Goal: Task Accomplishment & Management: Complete application form

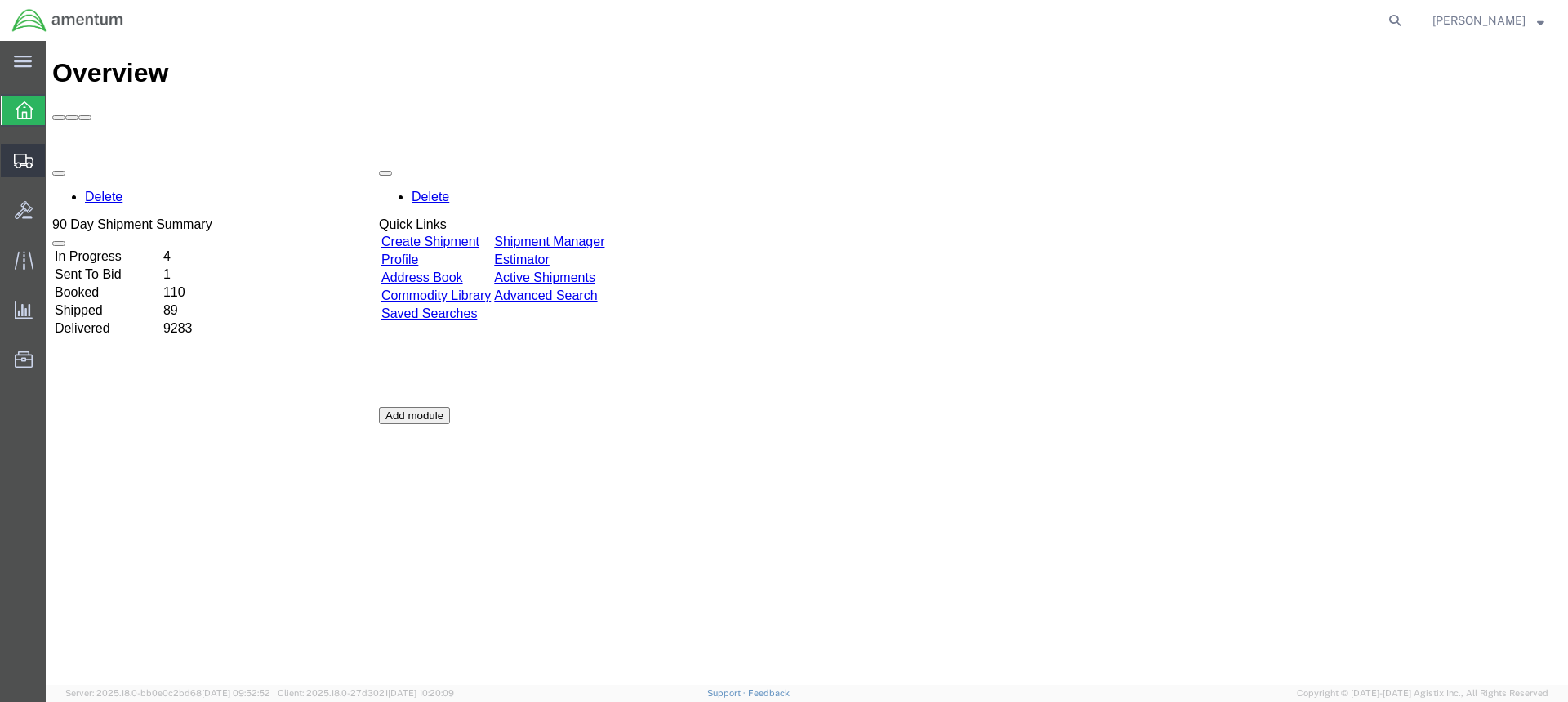
click at [0, 0] on span "Create from Template" at bounding box center [0, 0] width 0 height 0
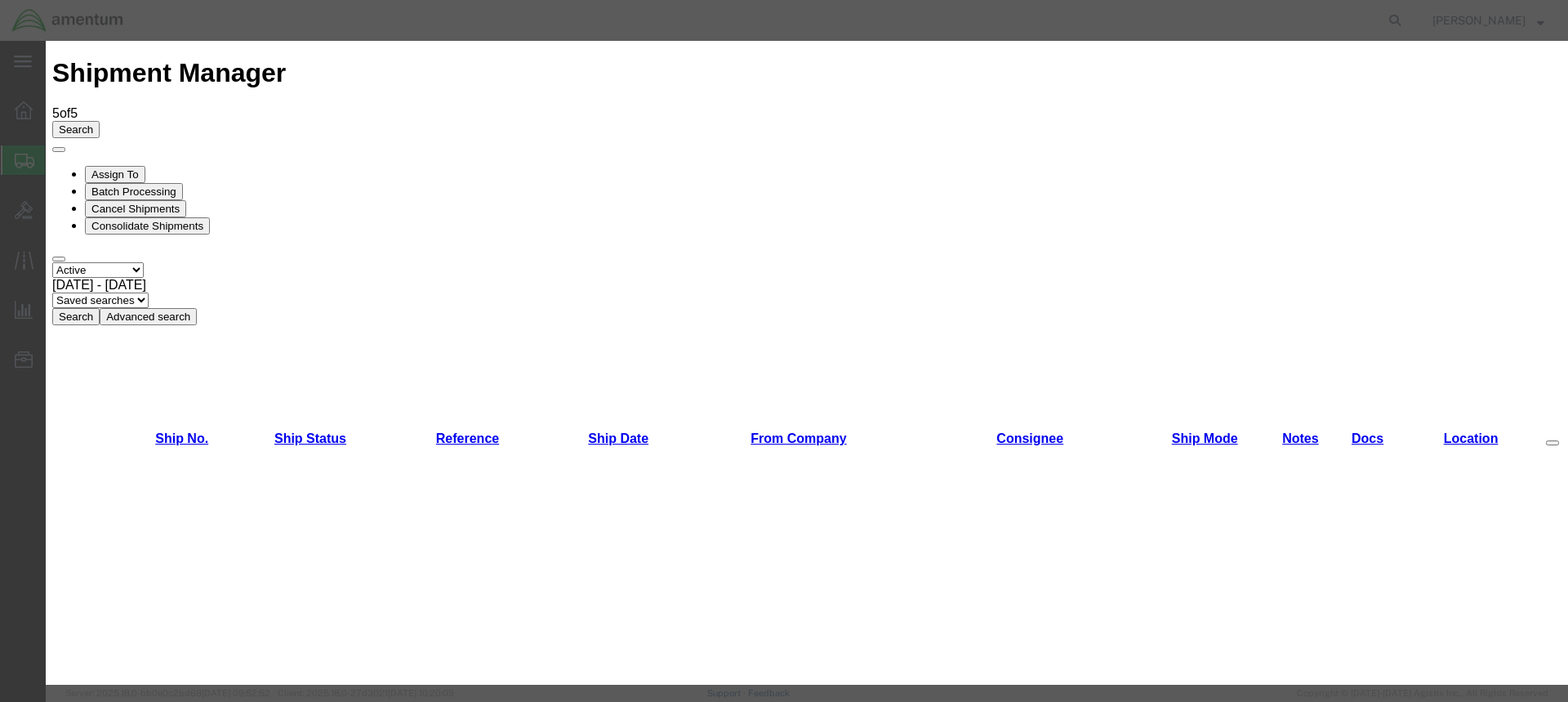
scroll to position [817, 0]
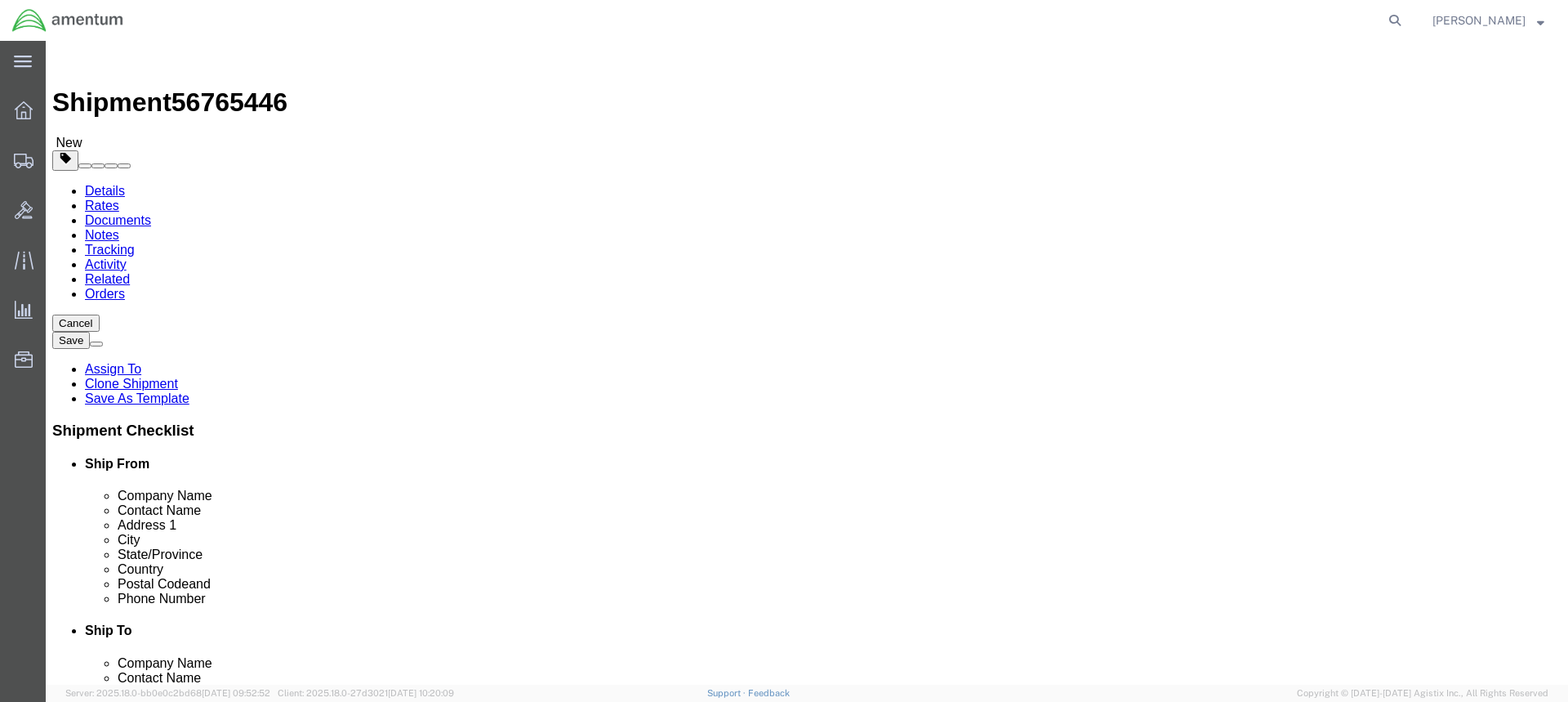
select select "49949"
select select
click input "text"
type input "a"
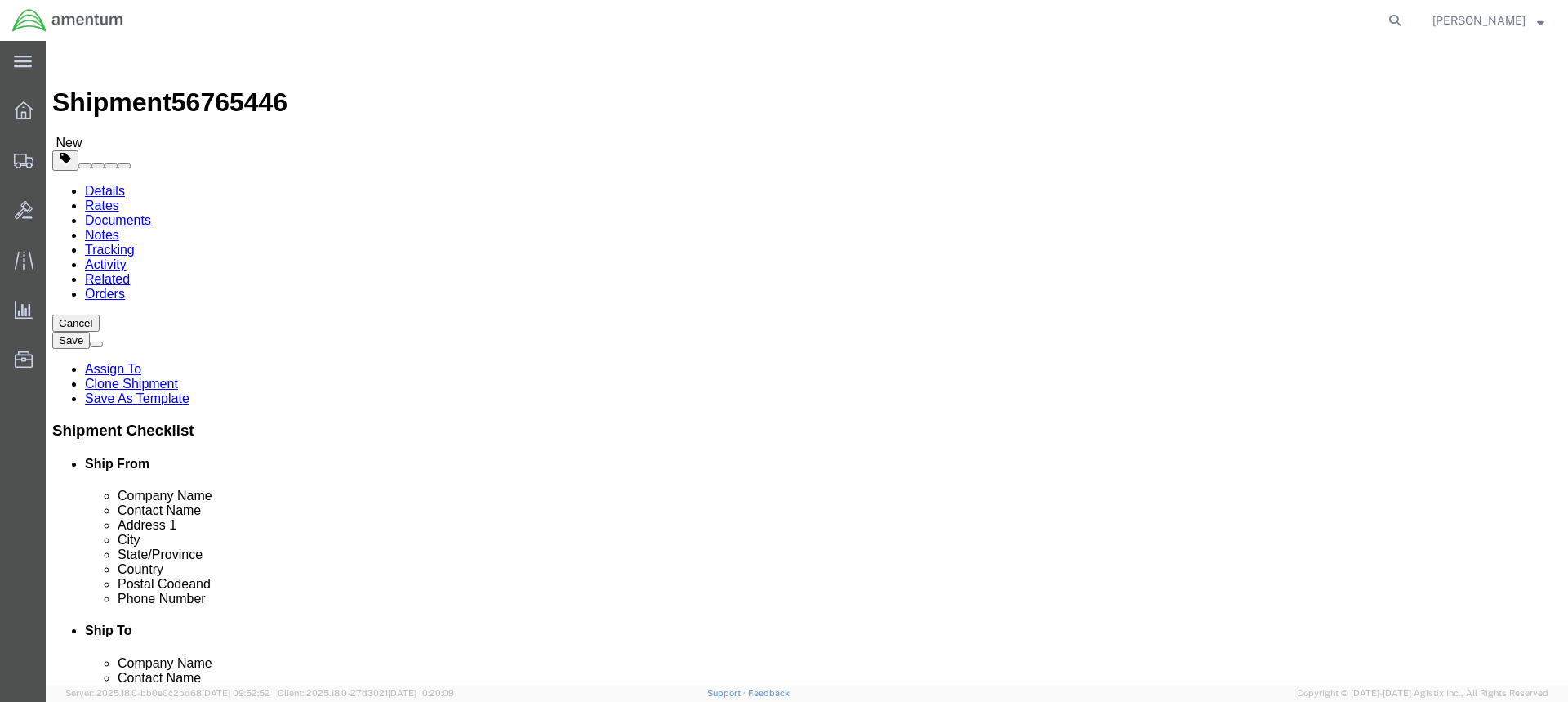
type input "[PERSON_NAME] Aviation"
click input "text"
type input "t"
type input "R"
type input "t"
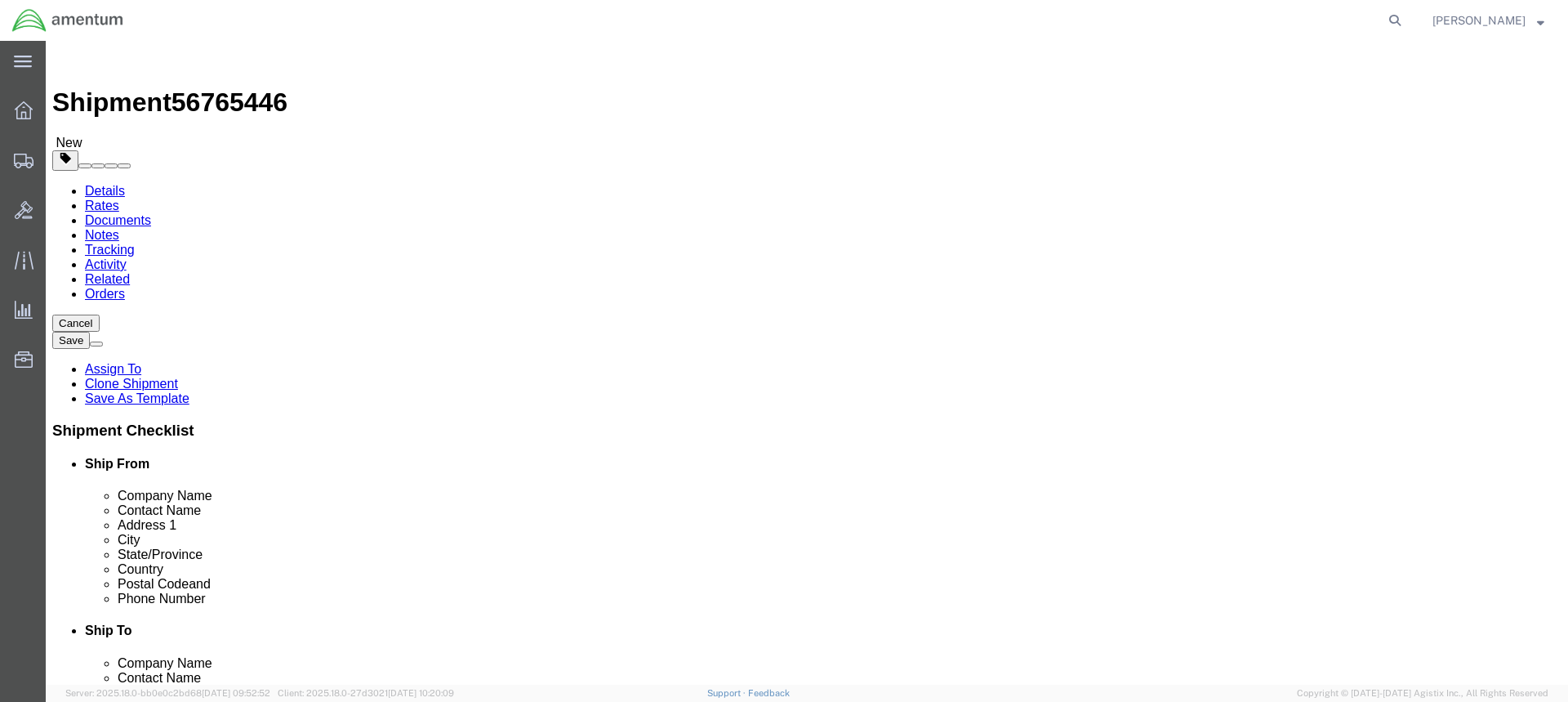
type input "T"
type input "Attn : [PERSON_NAME] / [PERSON_NAME]"
click input "text"
type input "[STREET_ADDRESS][PERSON_NAME]"
click input "text"
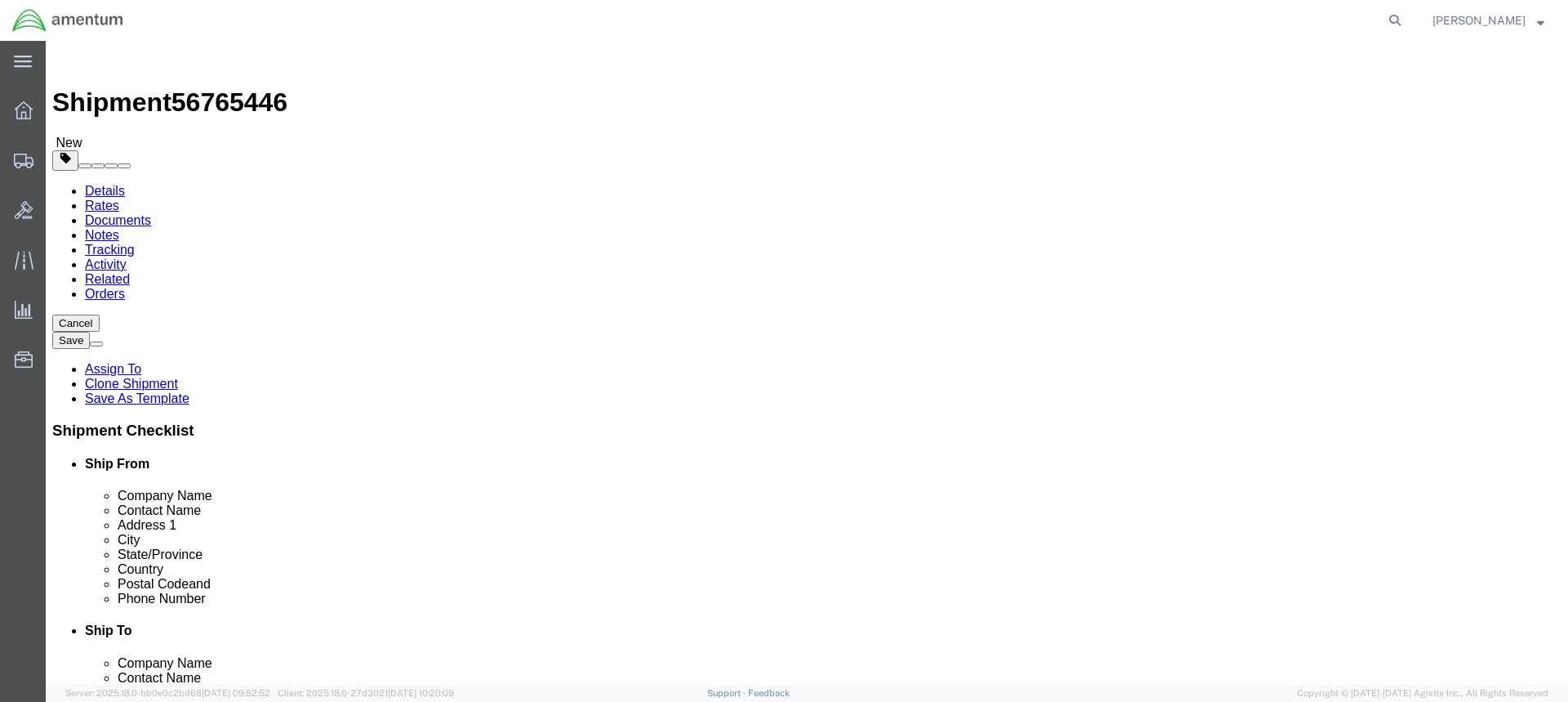
type input "t"
type input "Tullahoma"
click input "Postal Code"
type input "37388"
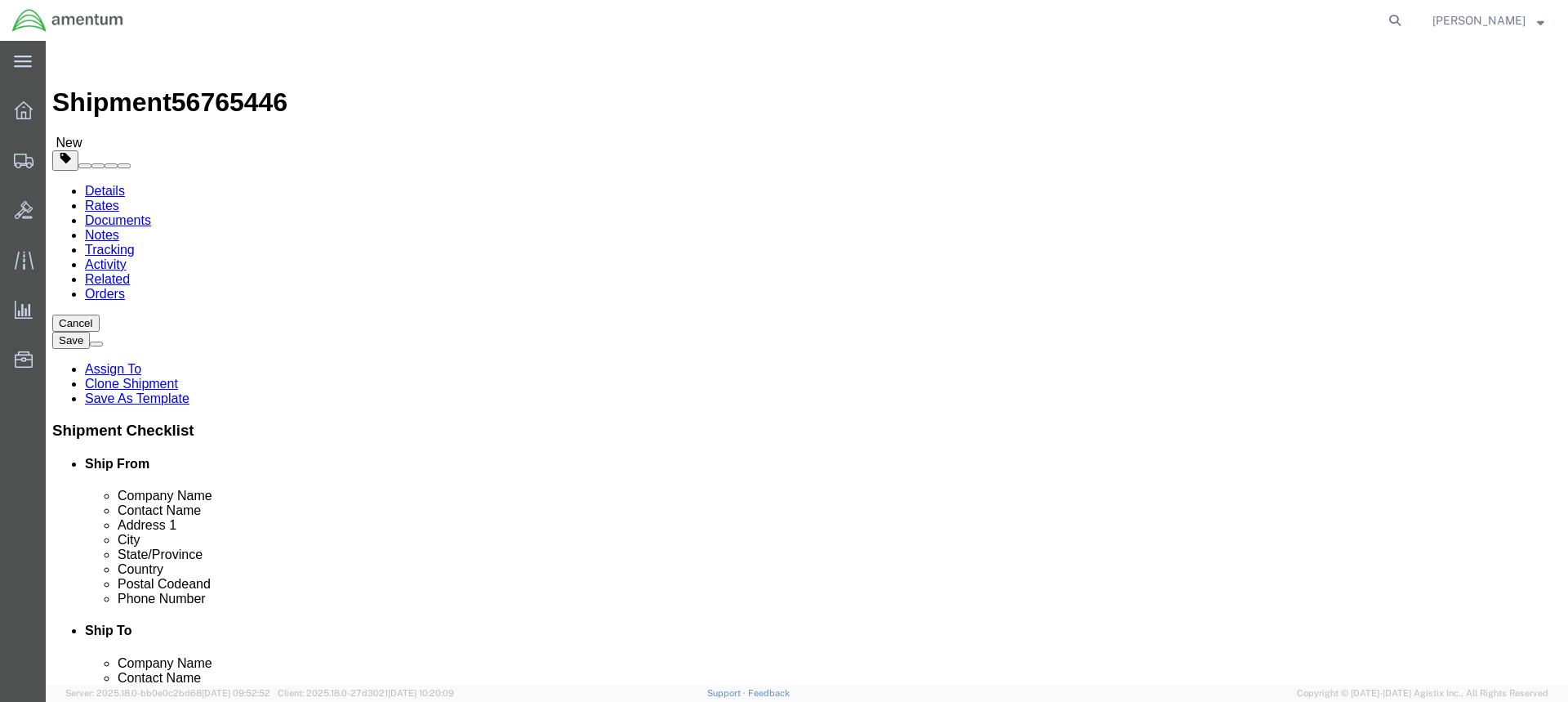
click input "text"
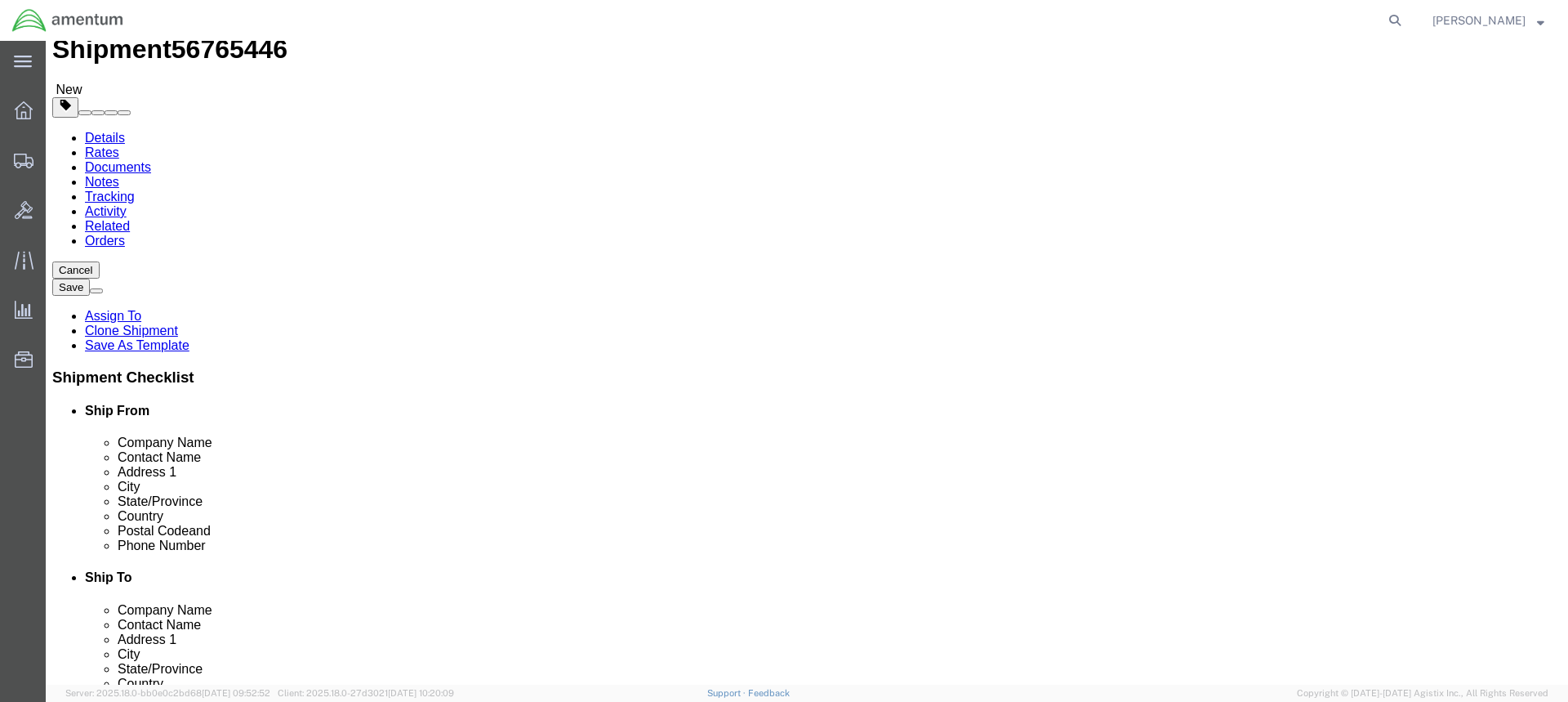
scroll to position [82, 0]
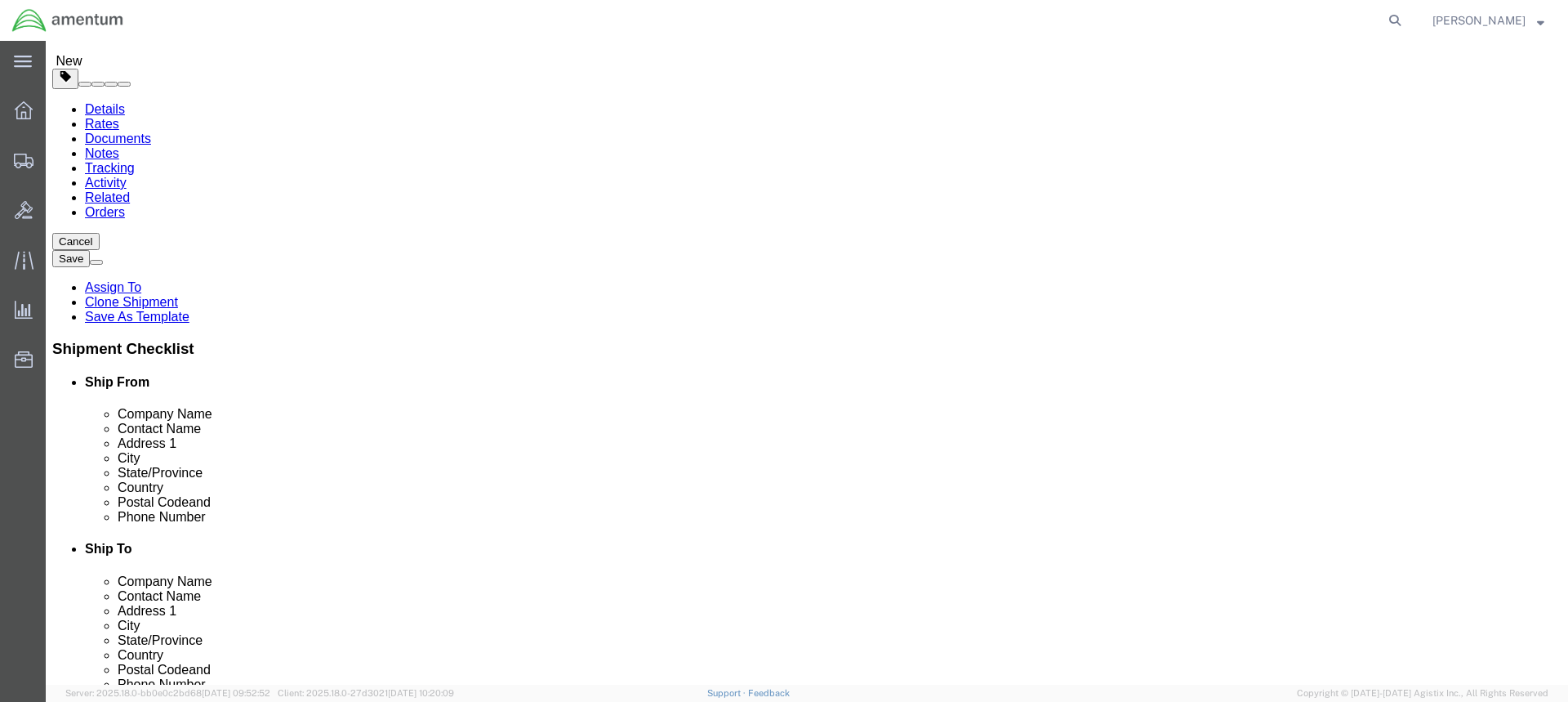
type input "[PHONE_NUMBER]"
click label "Email"
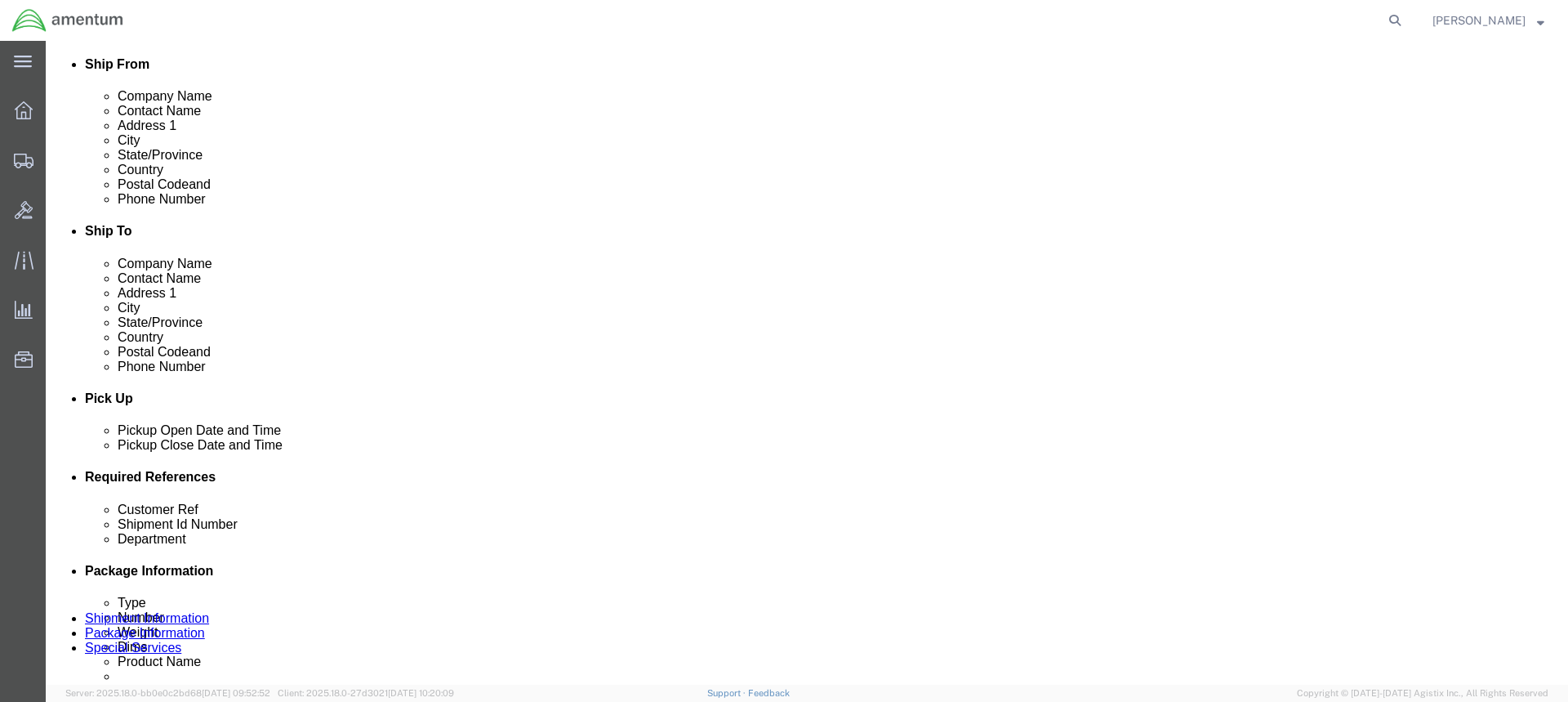
scroll to position [408, 0]
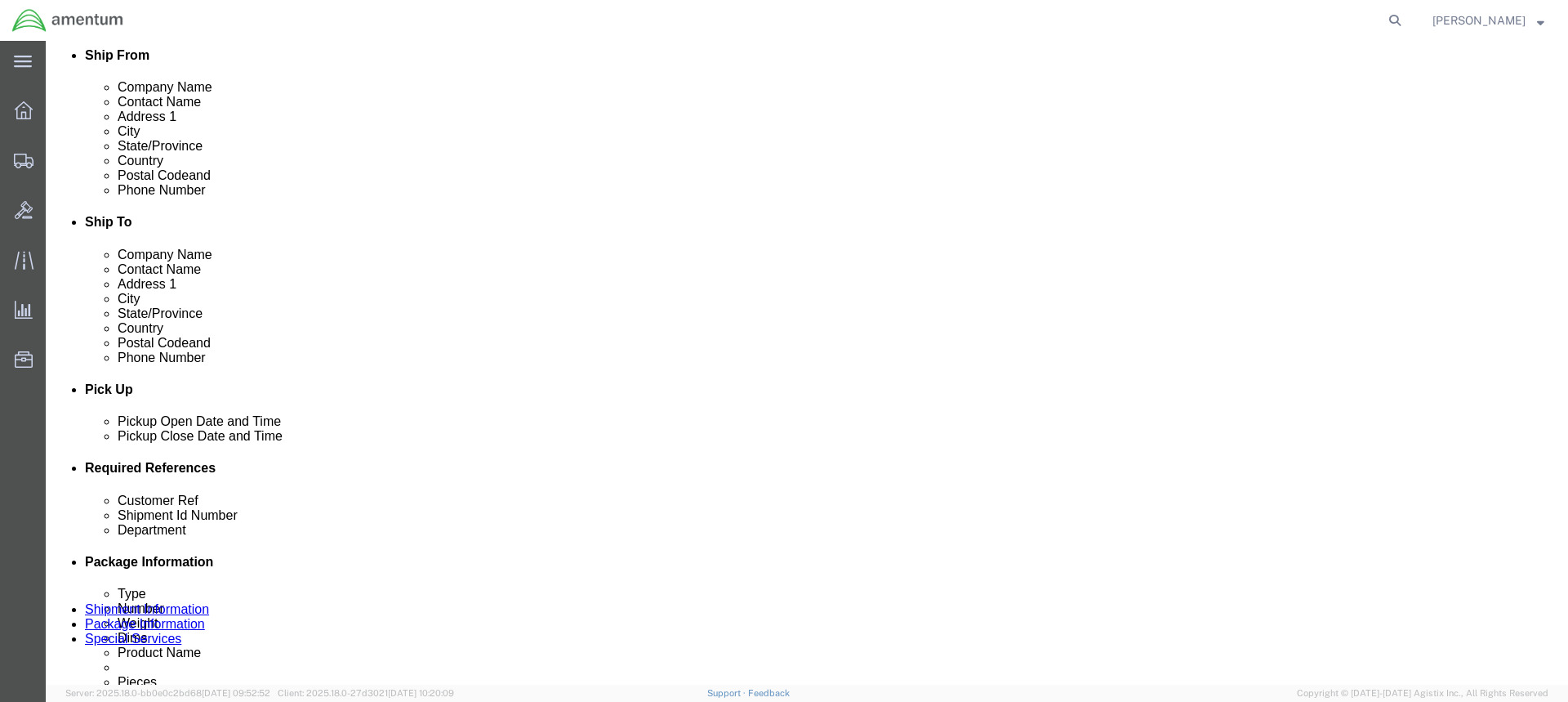
click div "[DATE] 11:56 AM"
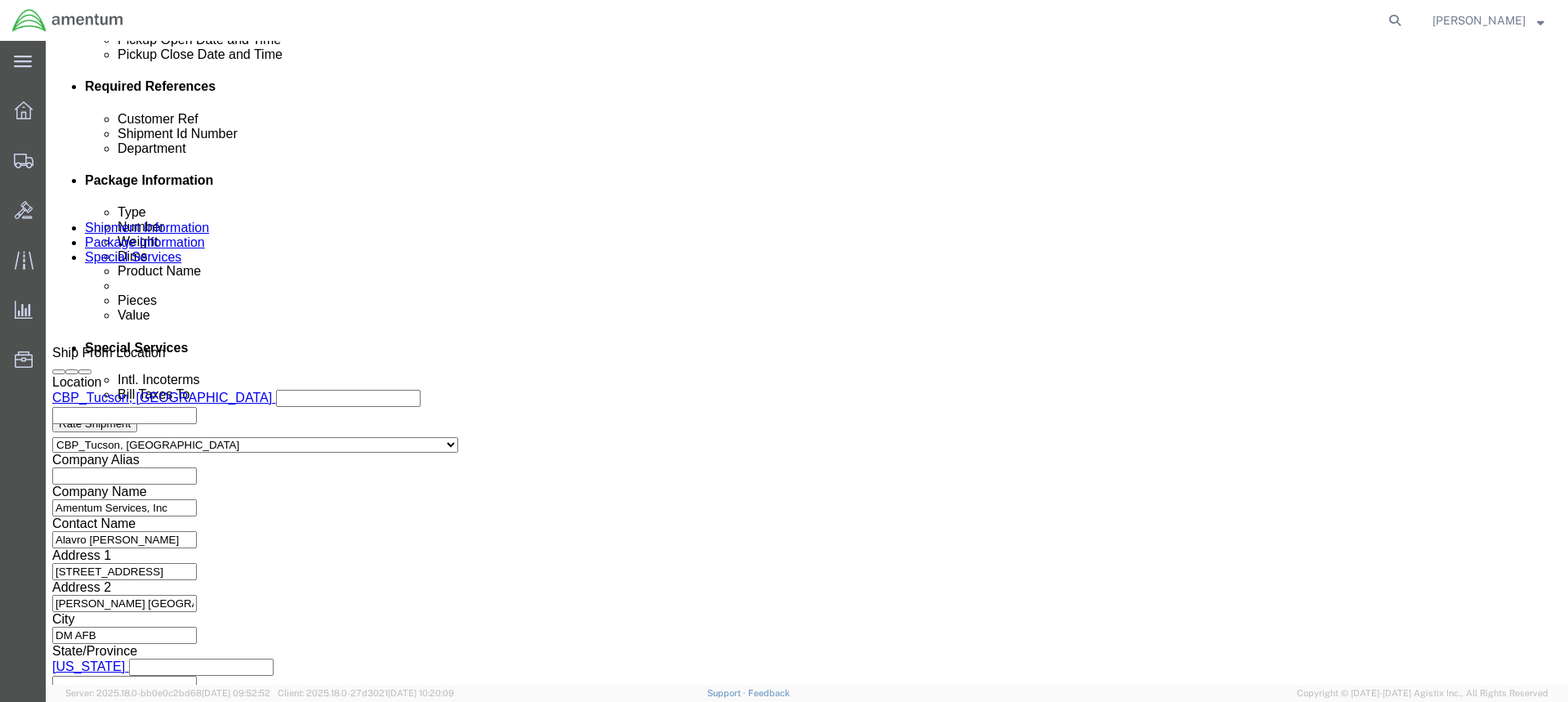
type input "12:56 AM"
click button "Apply"
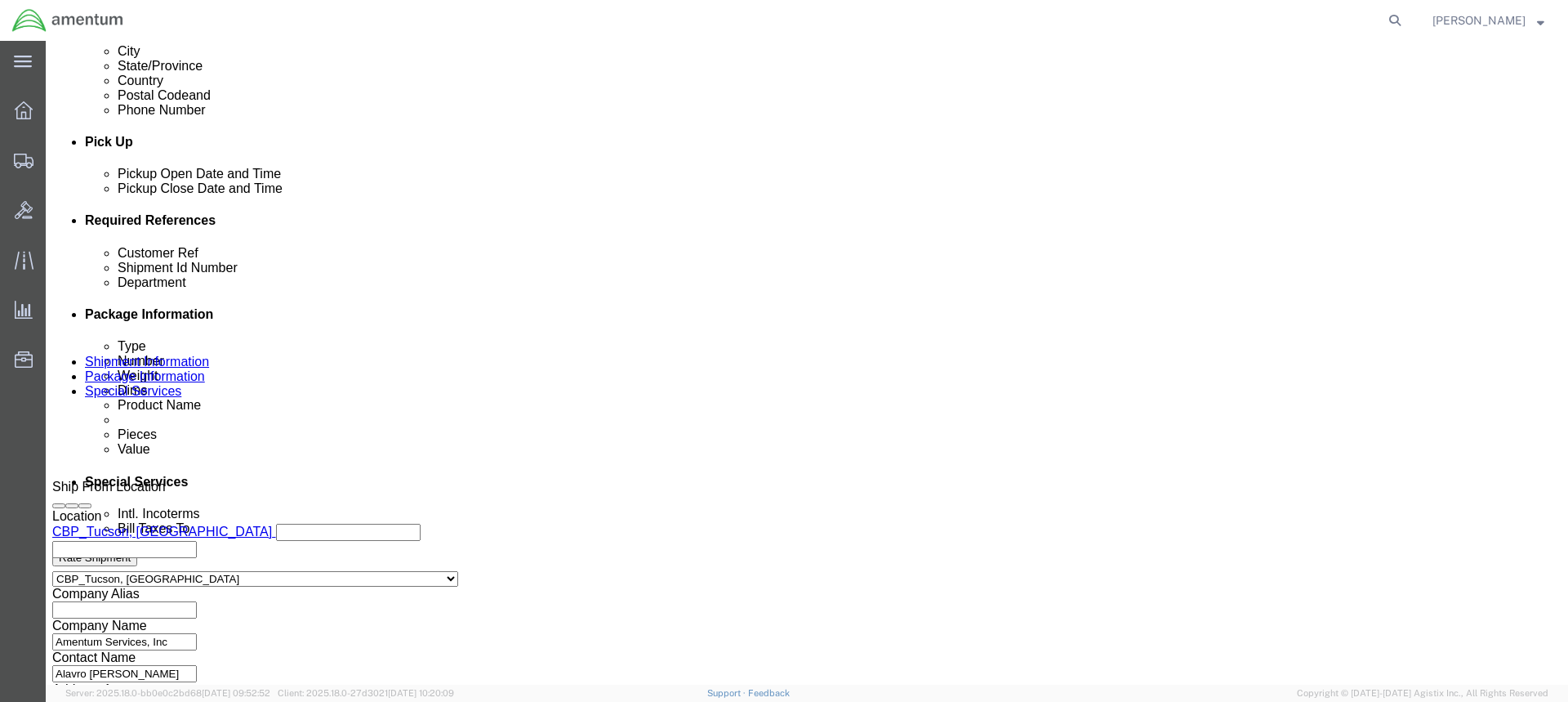
scroll to position [627, 0]
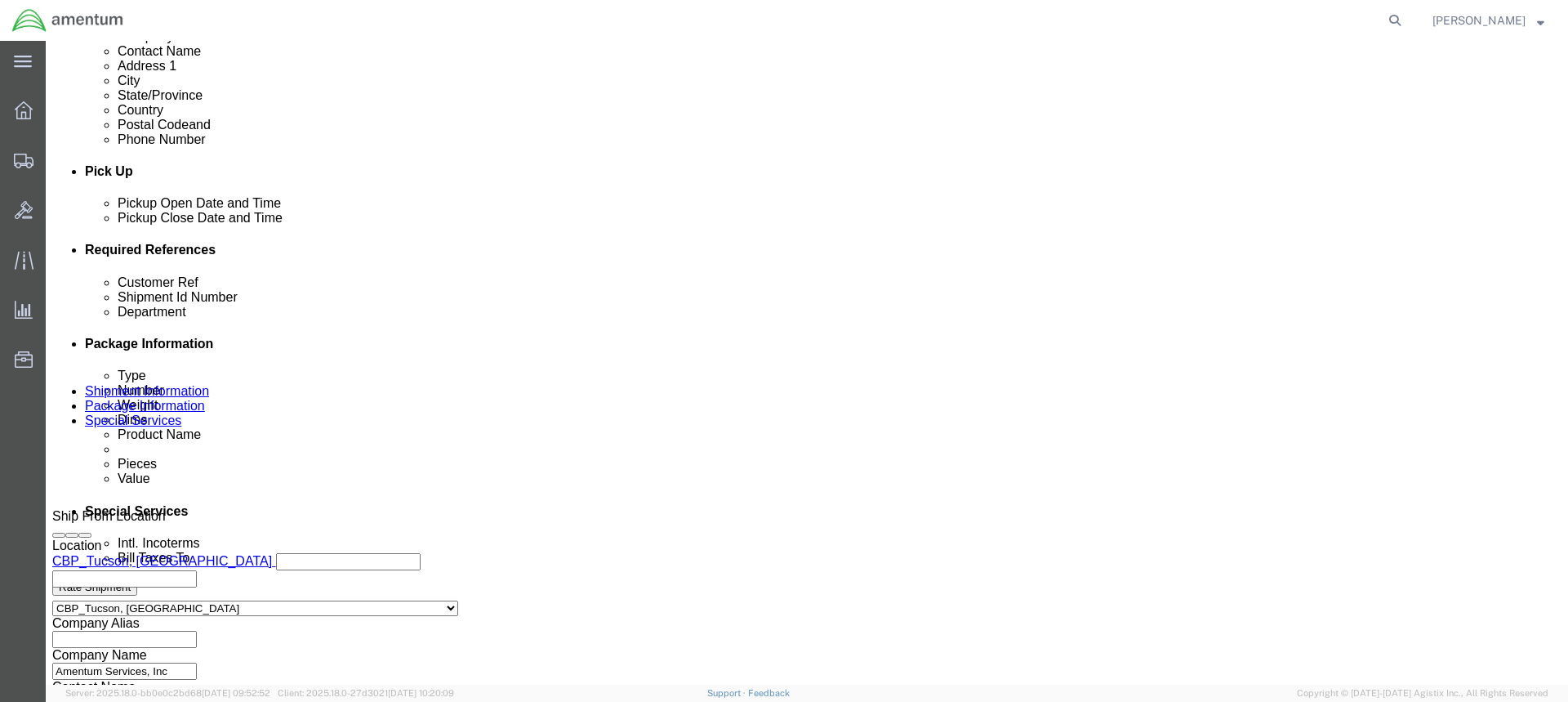
click input "text"
type input "u"
type input "UH60 STENCILS"
click input "text"
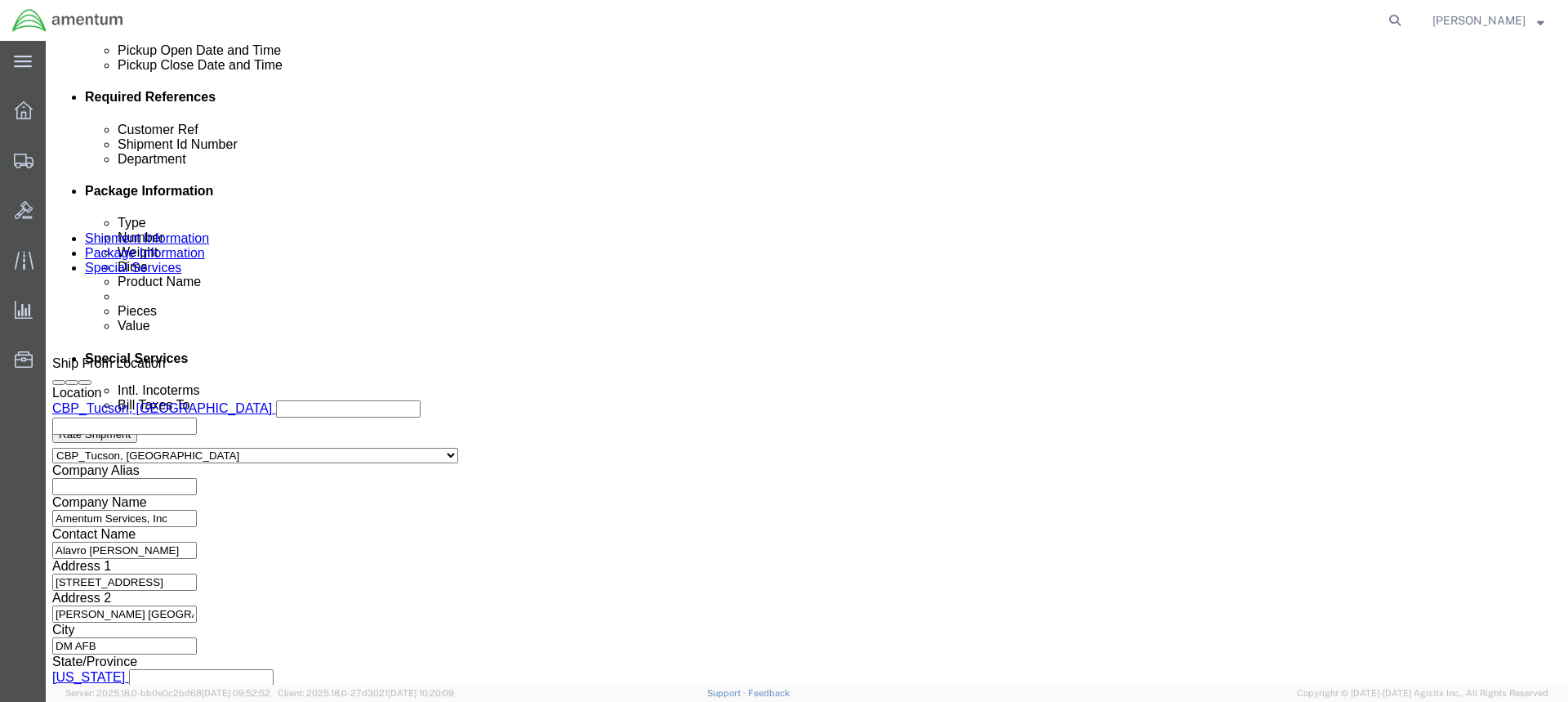
scroll to position [790, 0]
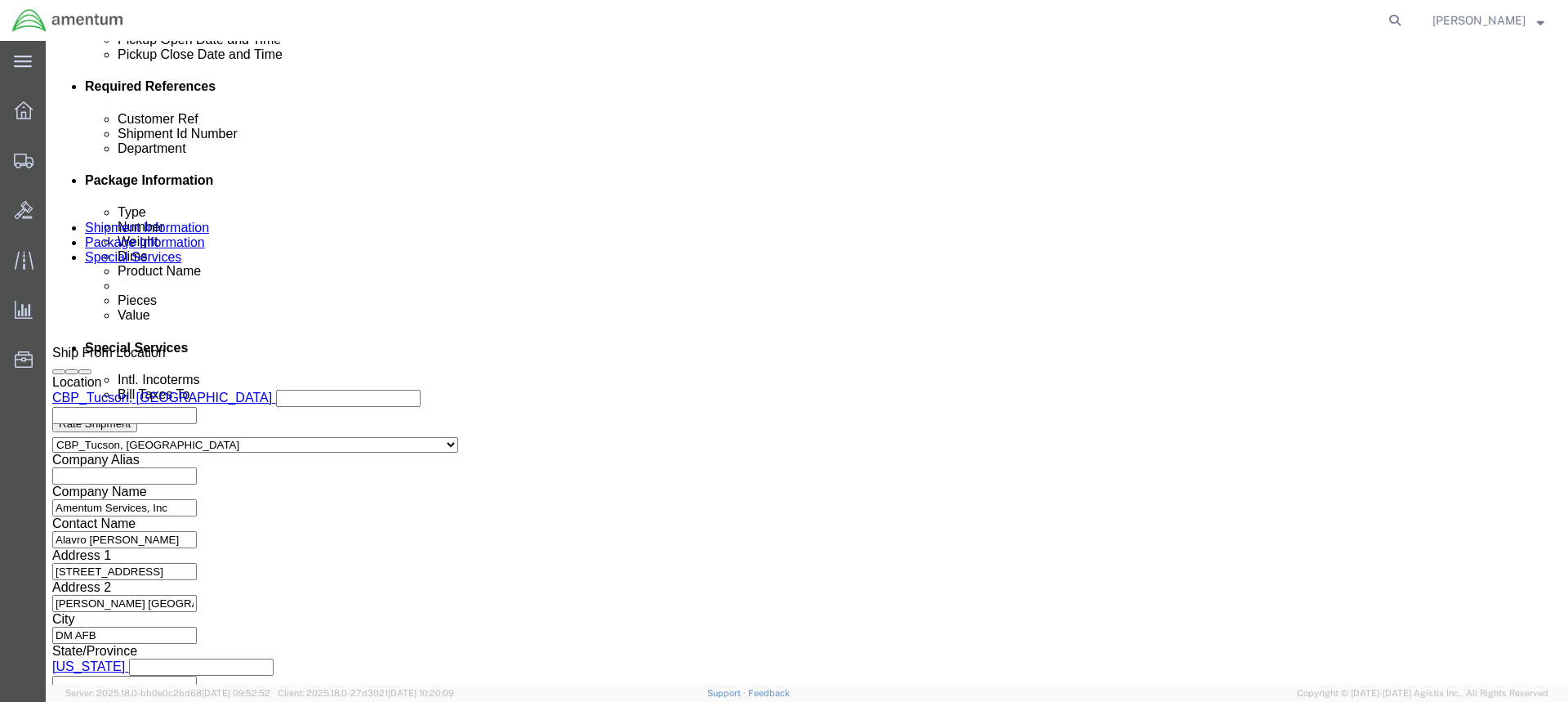
type input "UH60 STENCILS"
click button "Continue"
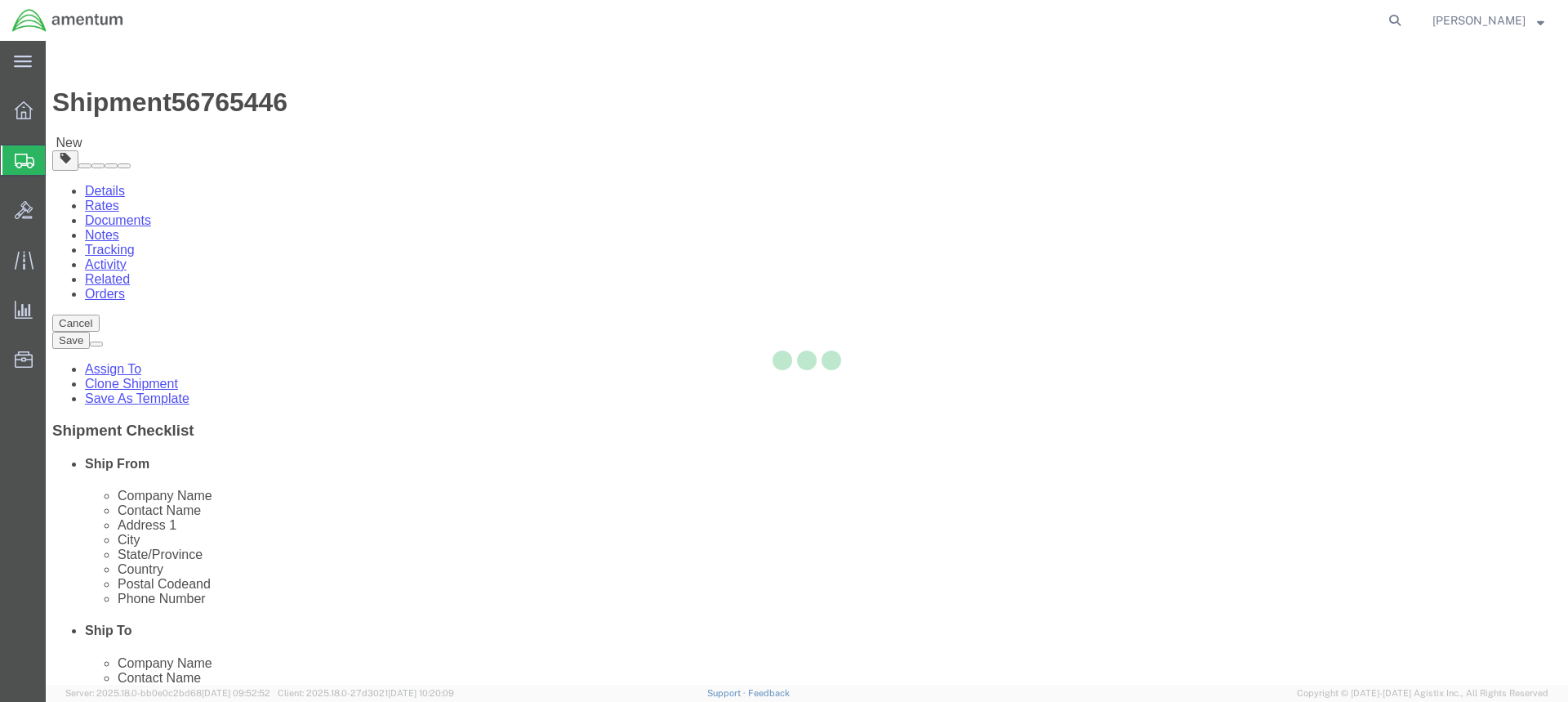
select select "CBOX"
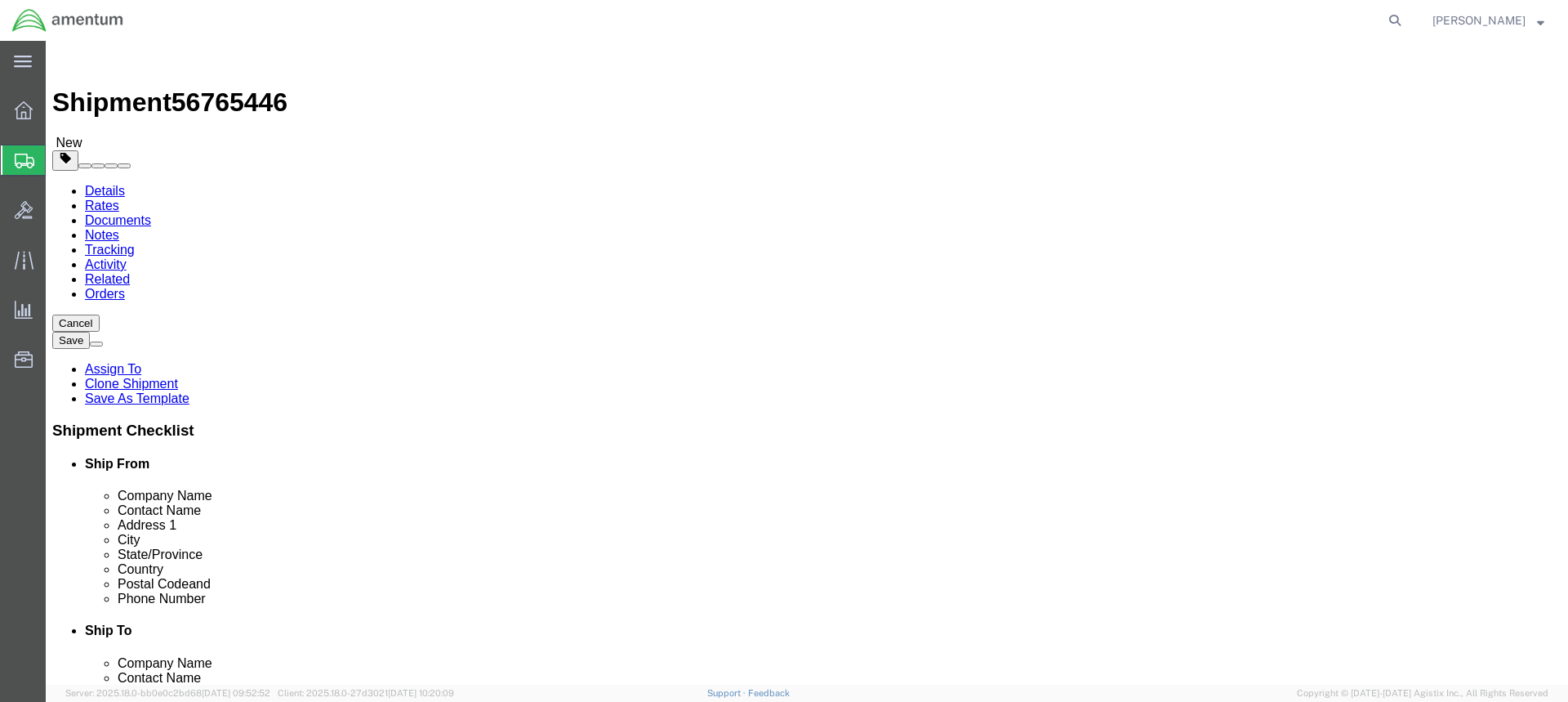
click input "text"
type input "12"
type input "10"
type input "9"
type input "4.00"
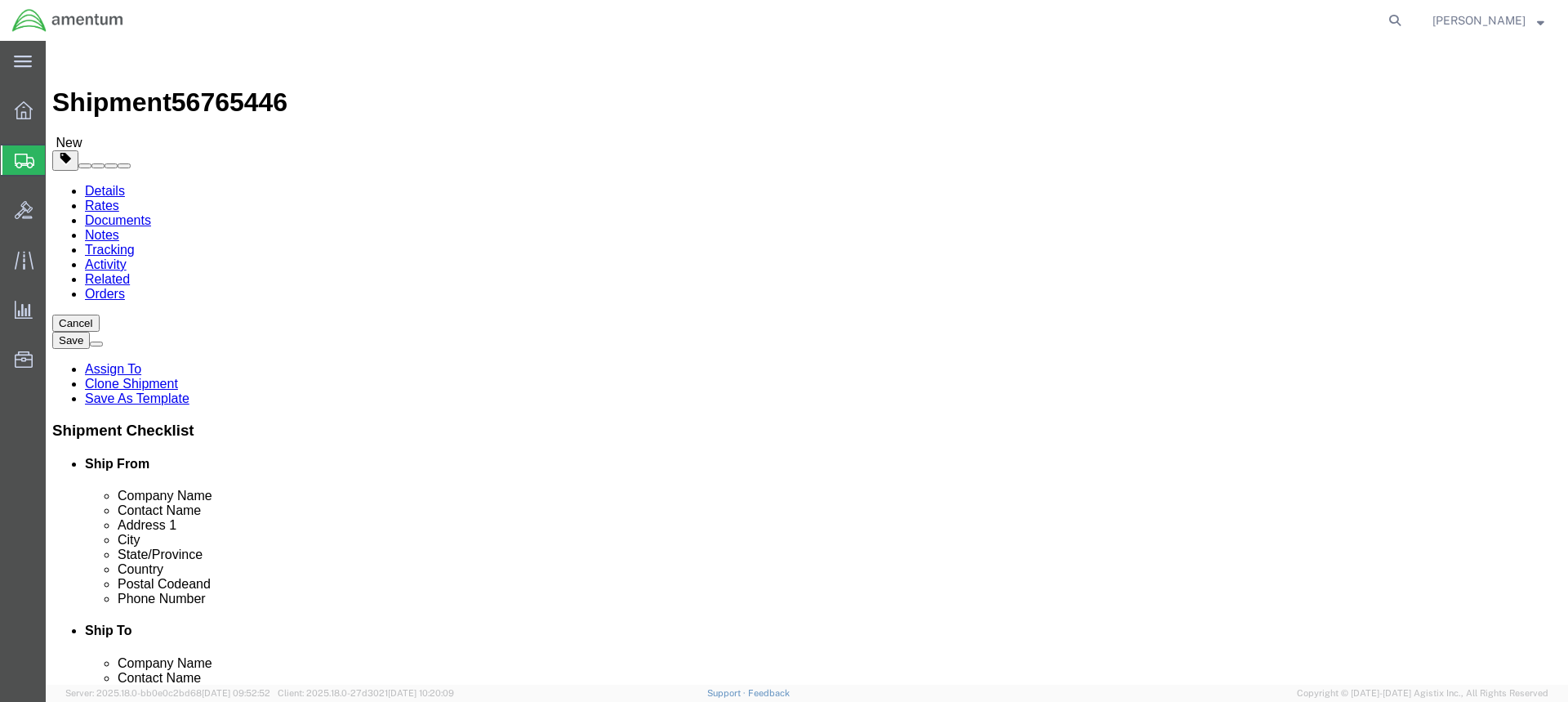
click link "Add Content"
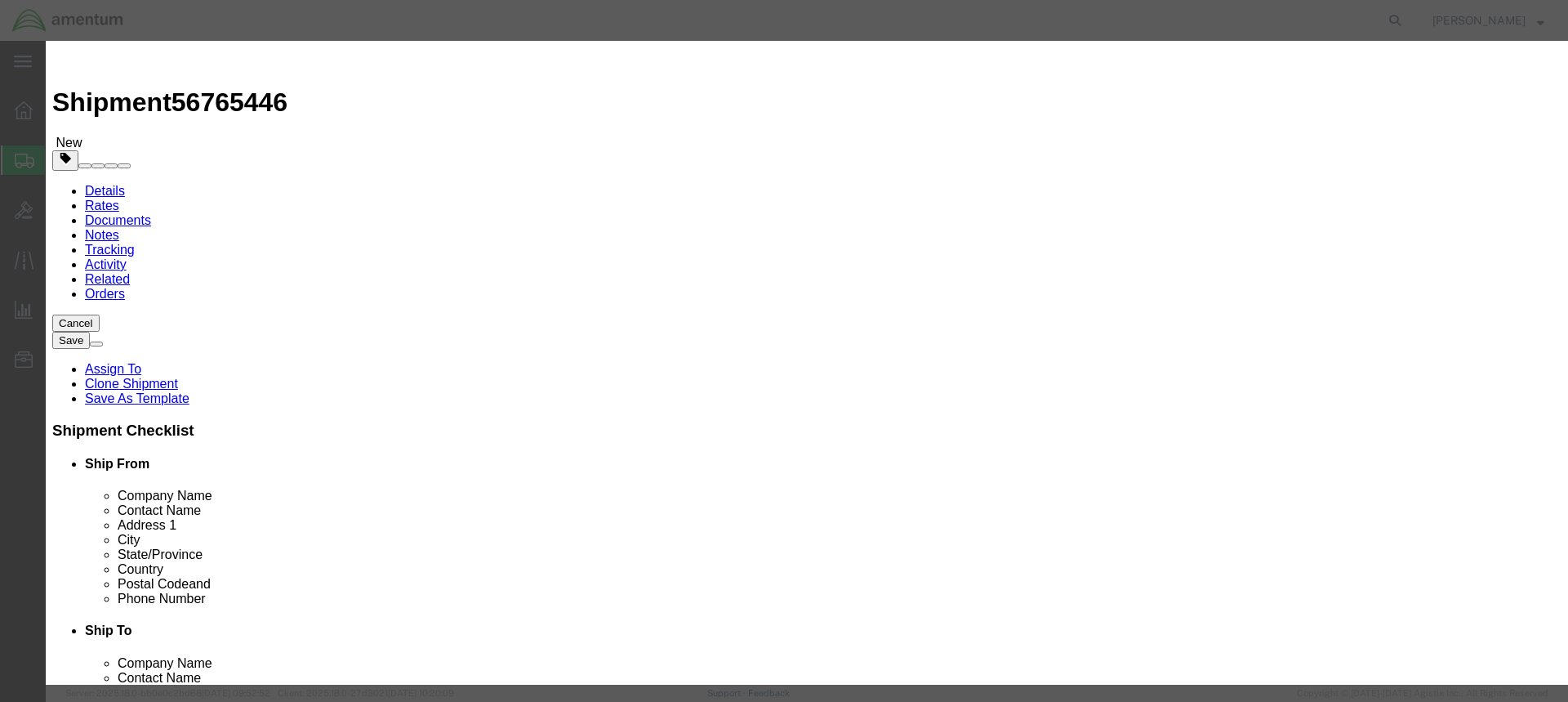
click input "text"
type input "UH60 STENCILS"
click input "0"
type input "1"
click input "text"
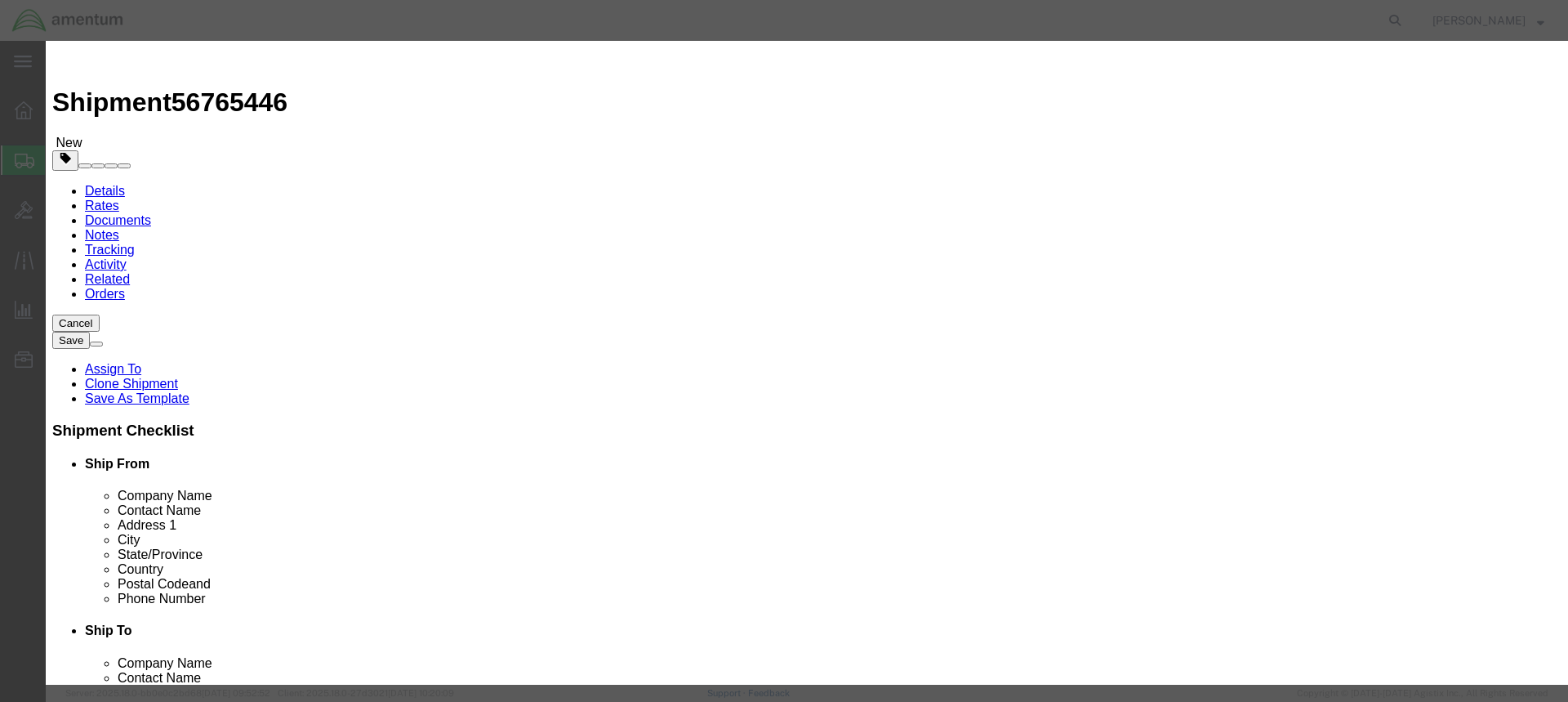
type input "1000"
click button "Save & Close"
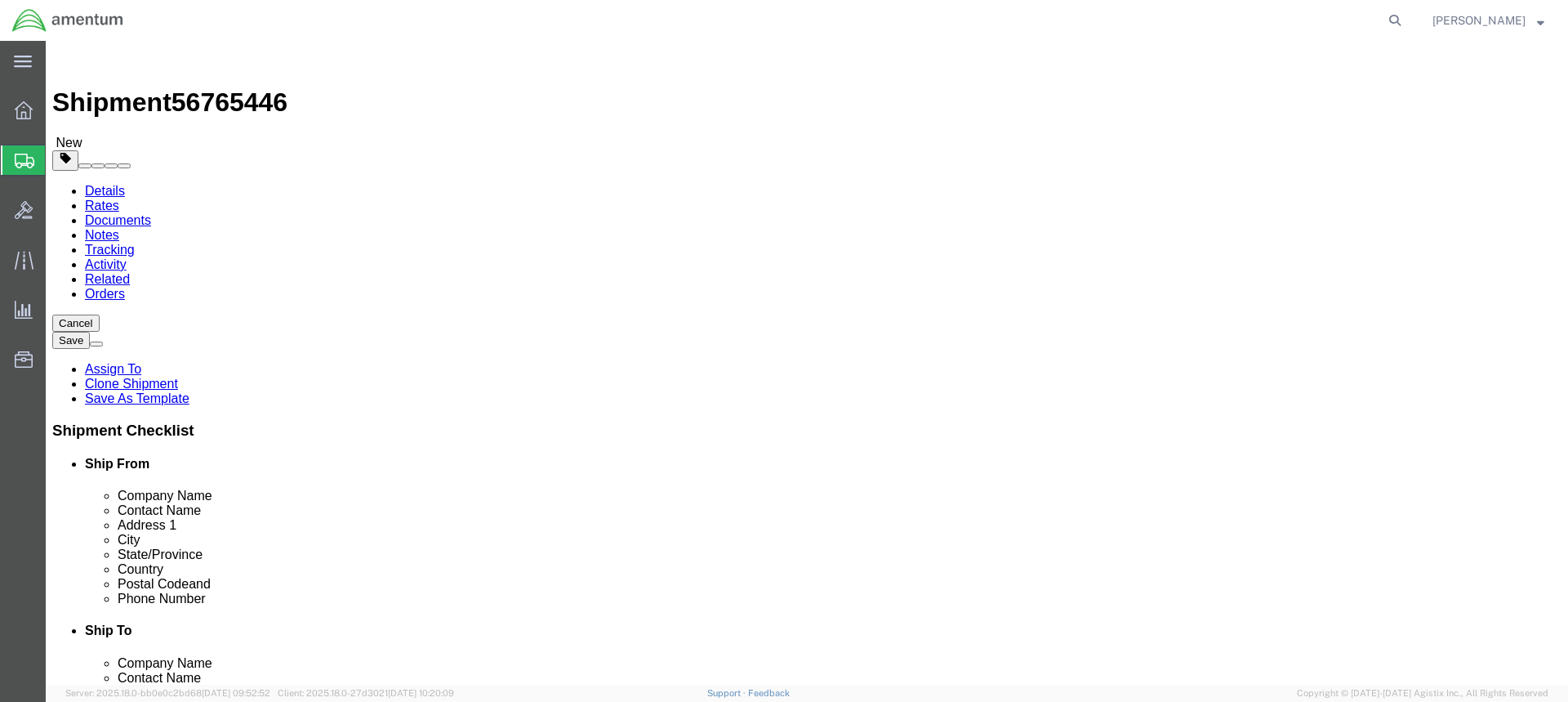
click button "Add package"
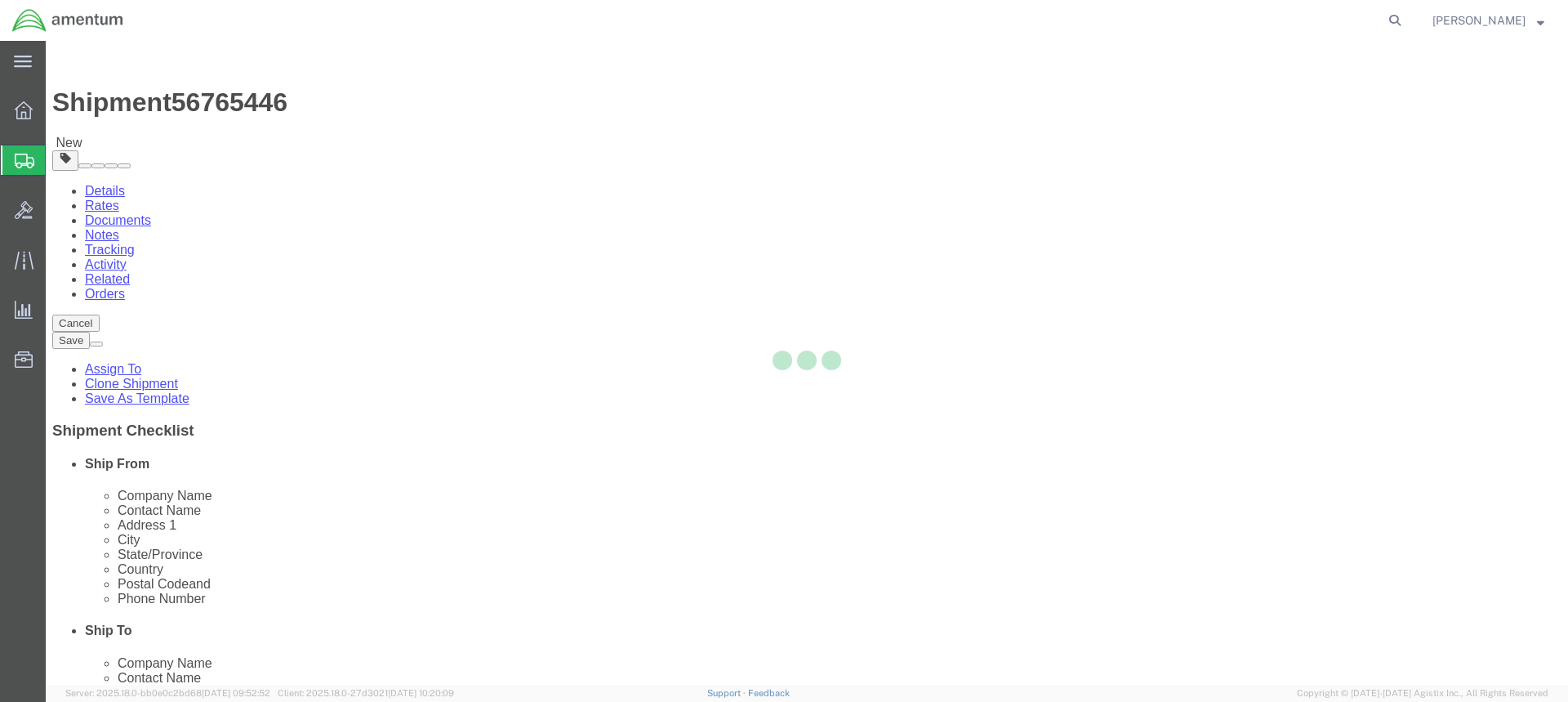
select select "CBOX"
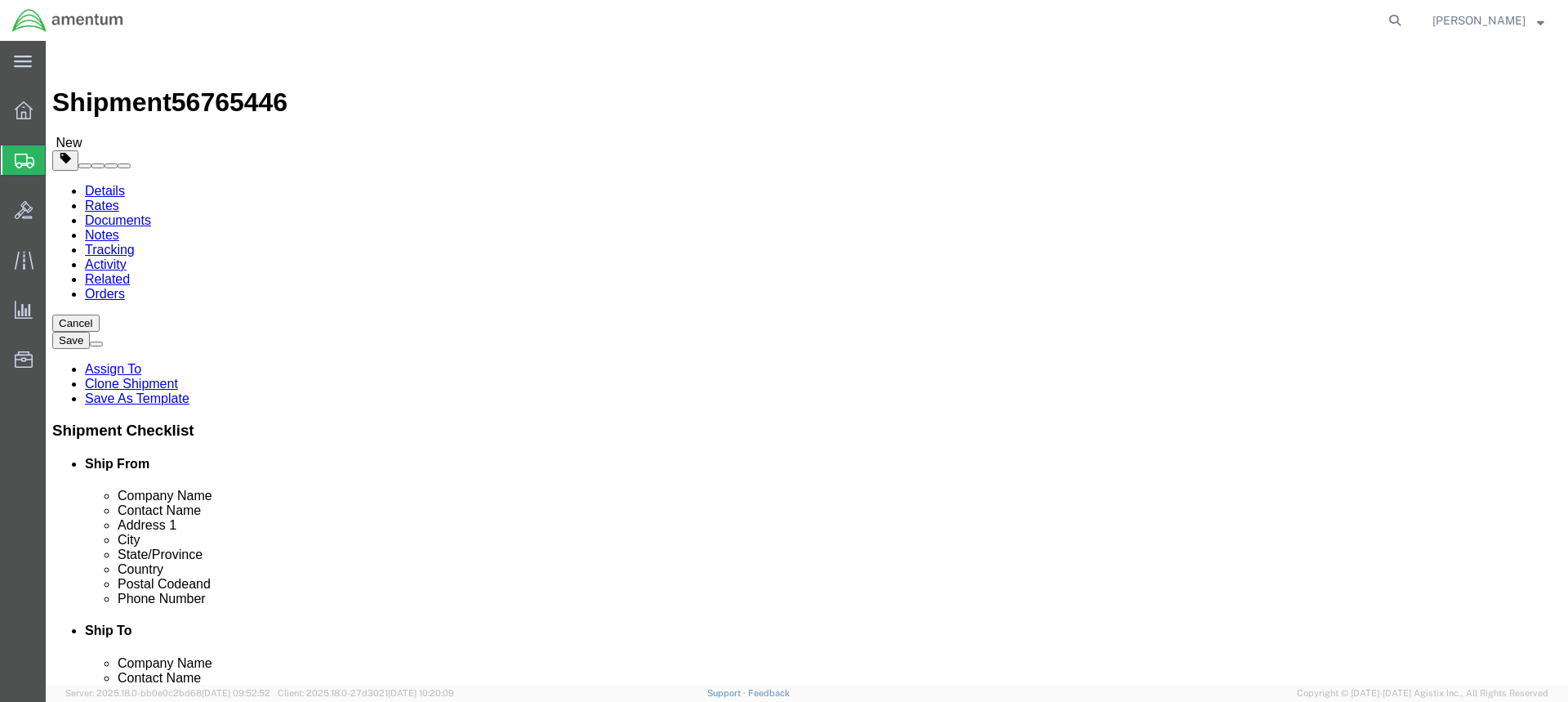
click label "Number"
click span "button"
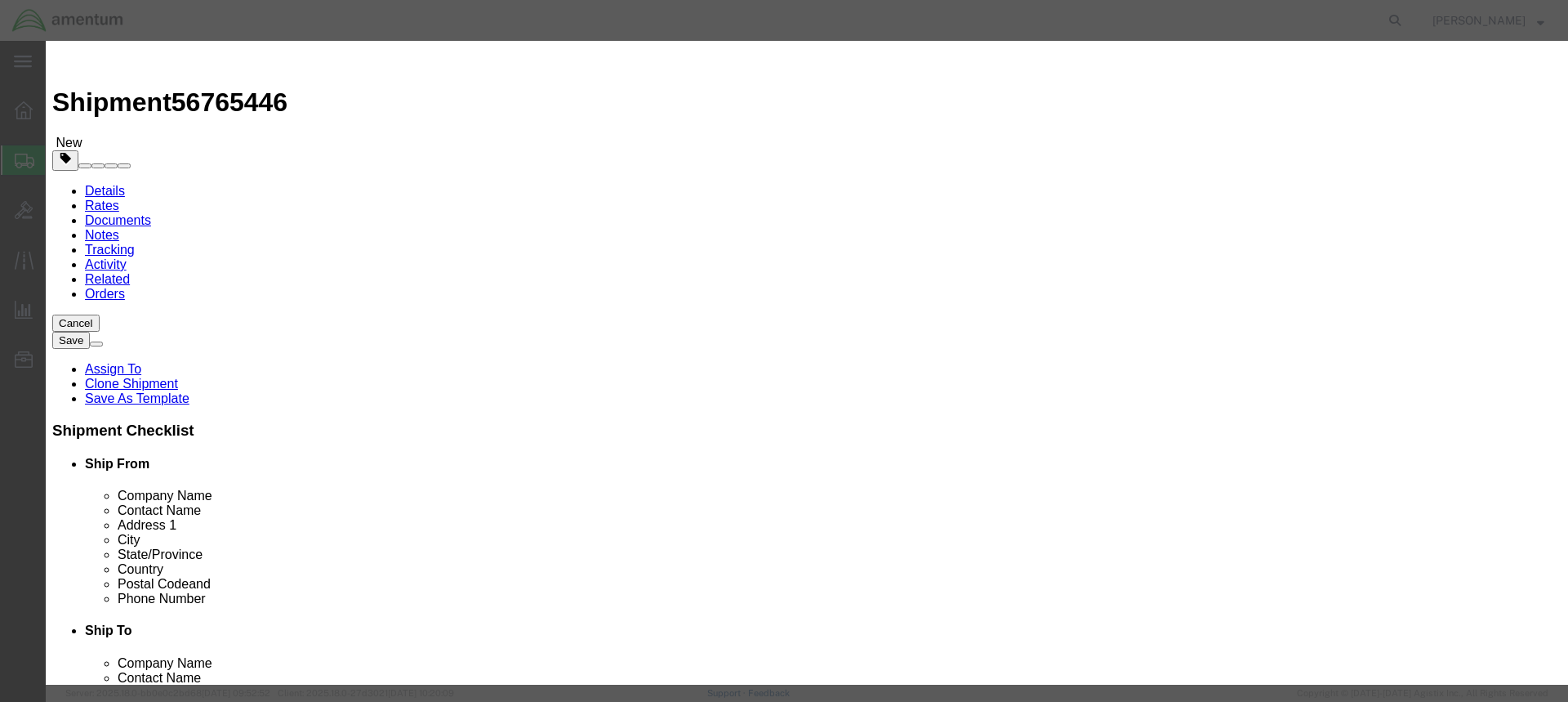
click button "Yes"
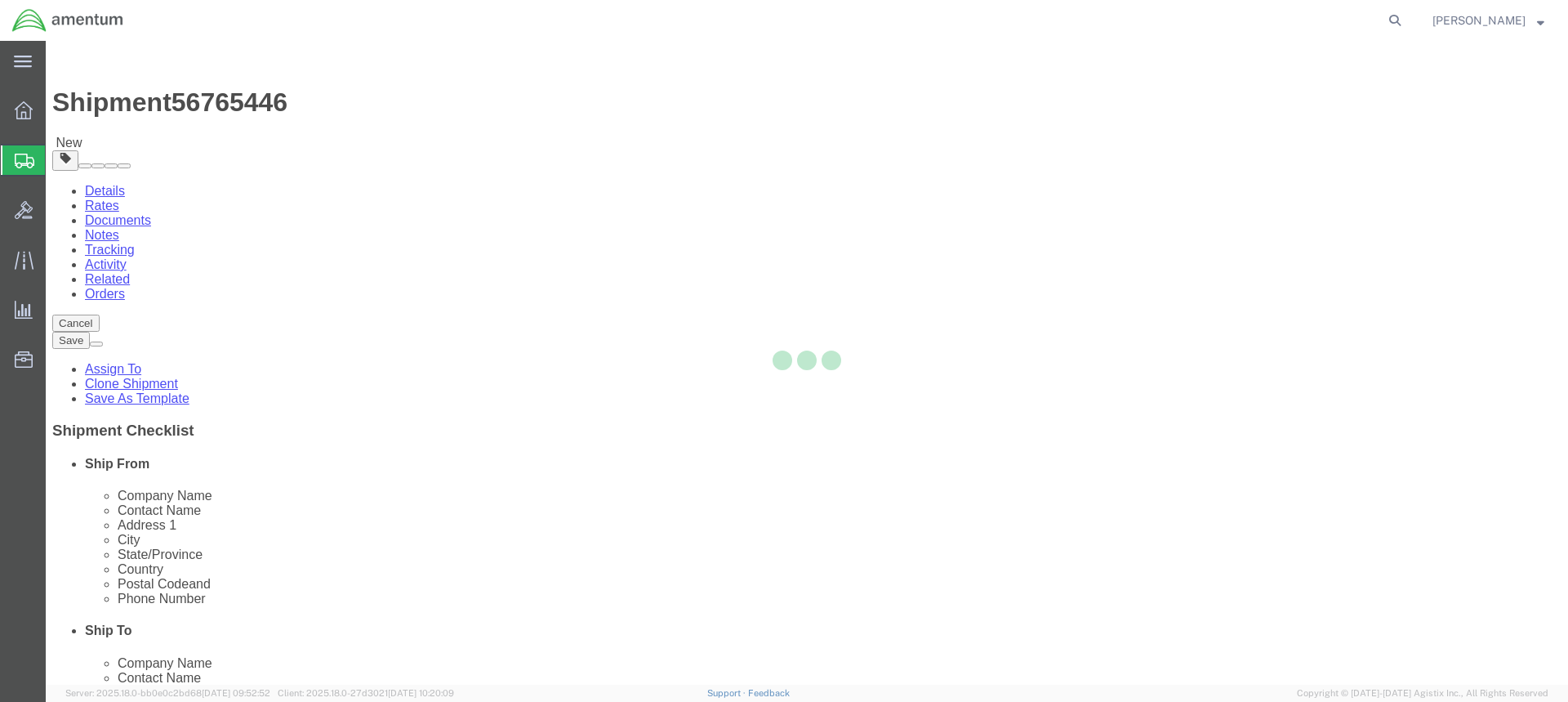
select select "CBOX"
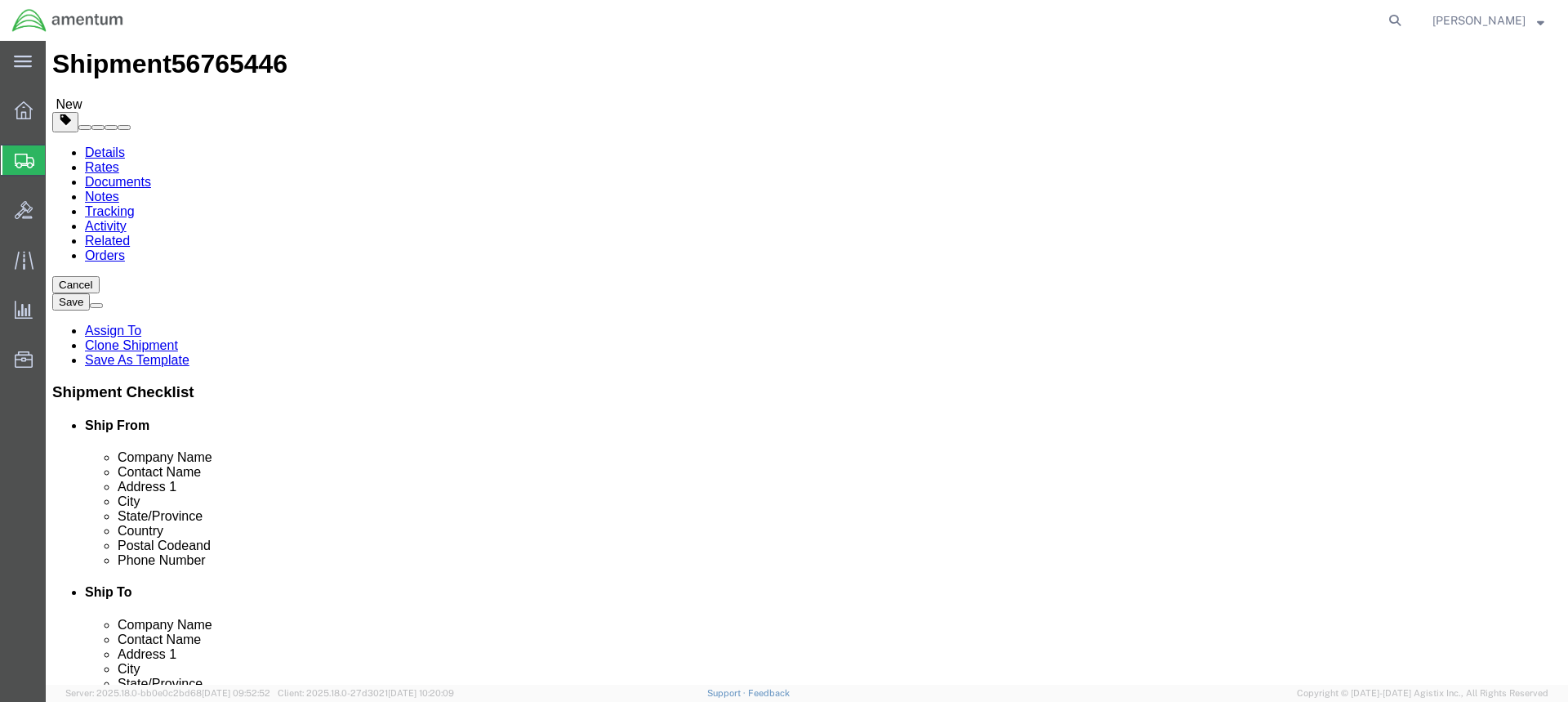
scroll to position [58, 0]
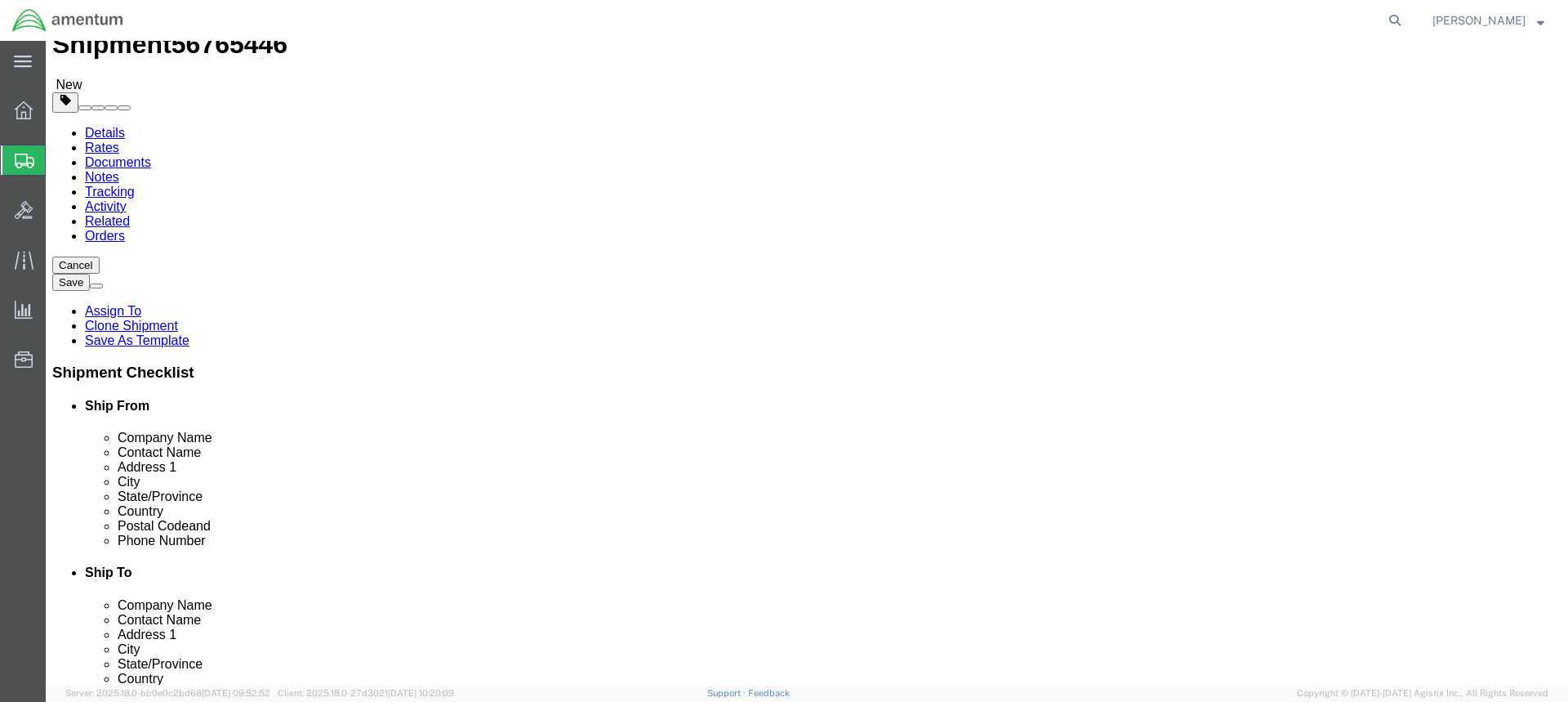
click button "Continue"
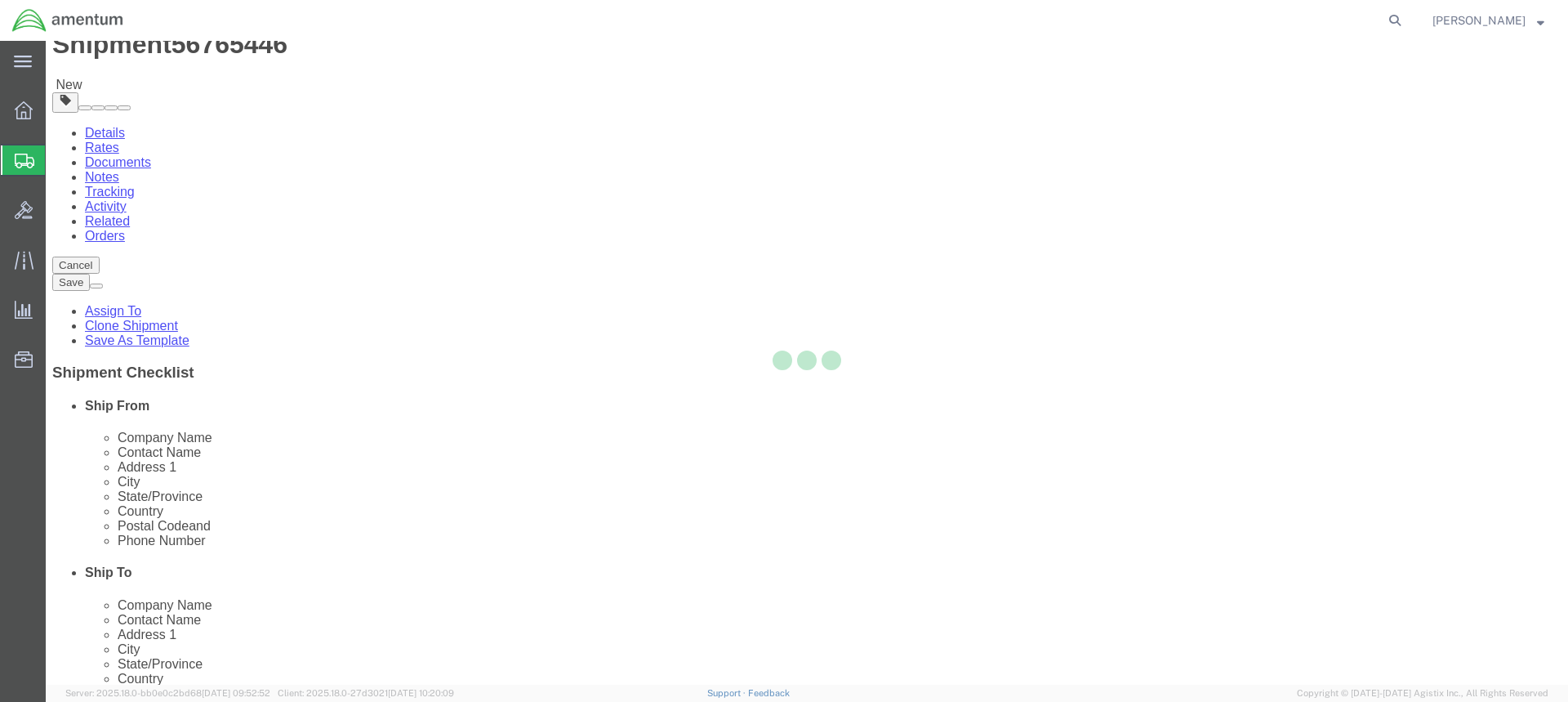
select select
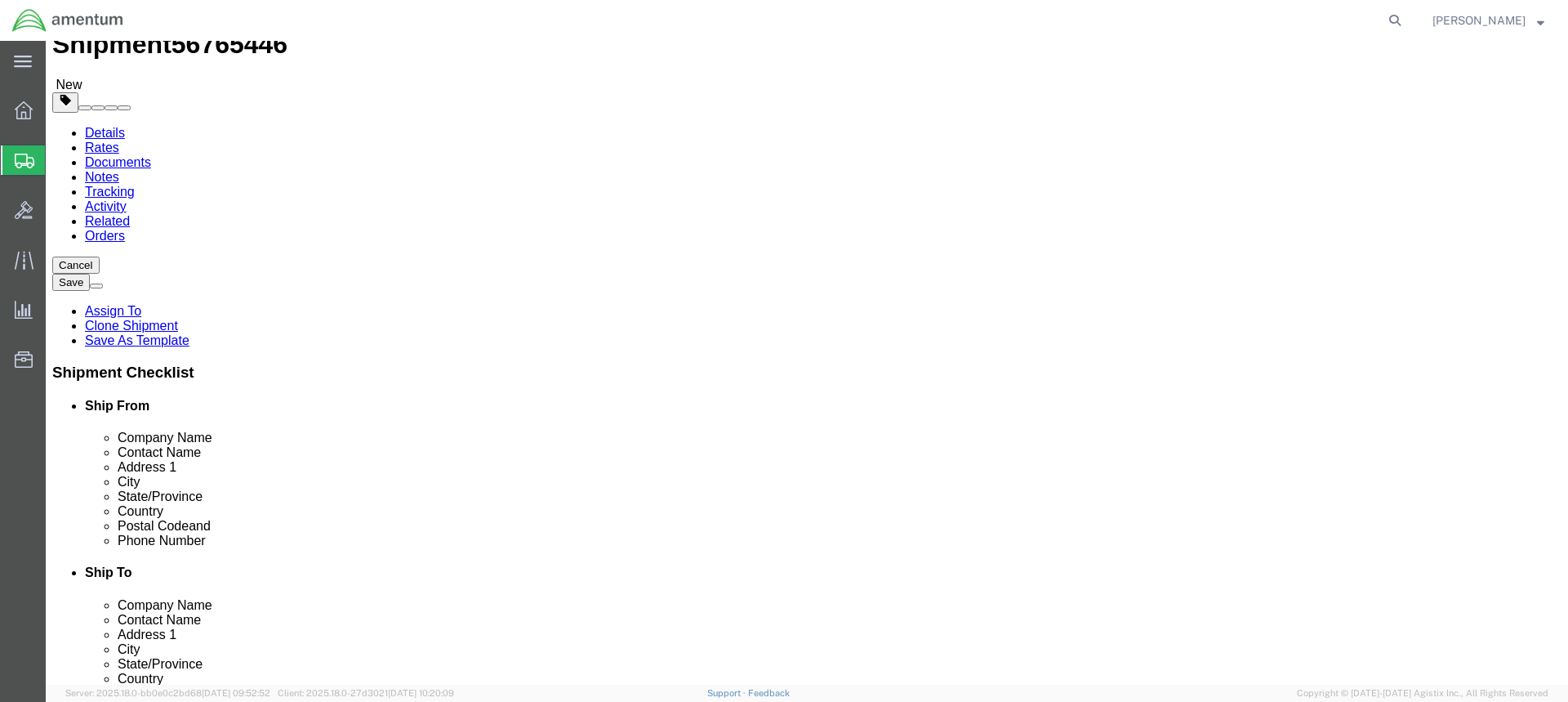
select select "DEPARTMENT"
click button "Rate Shipment"
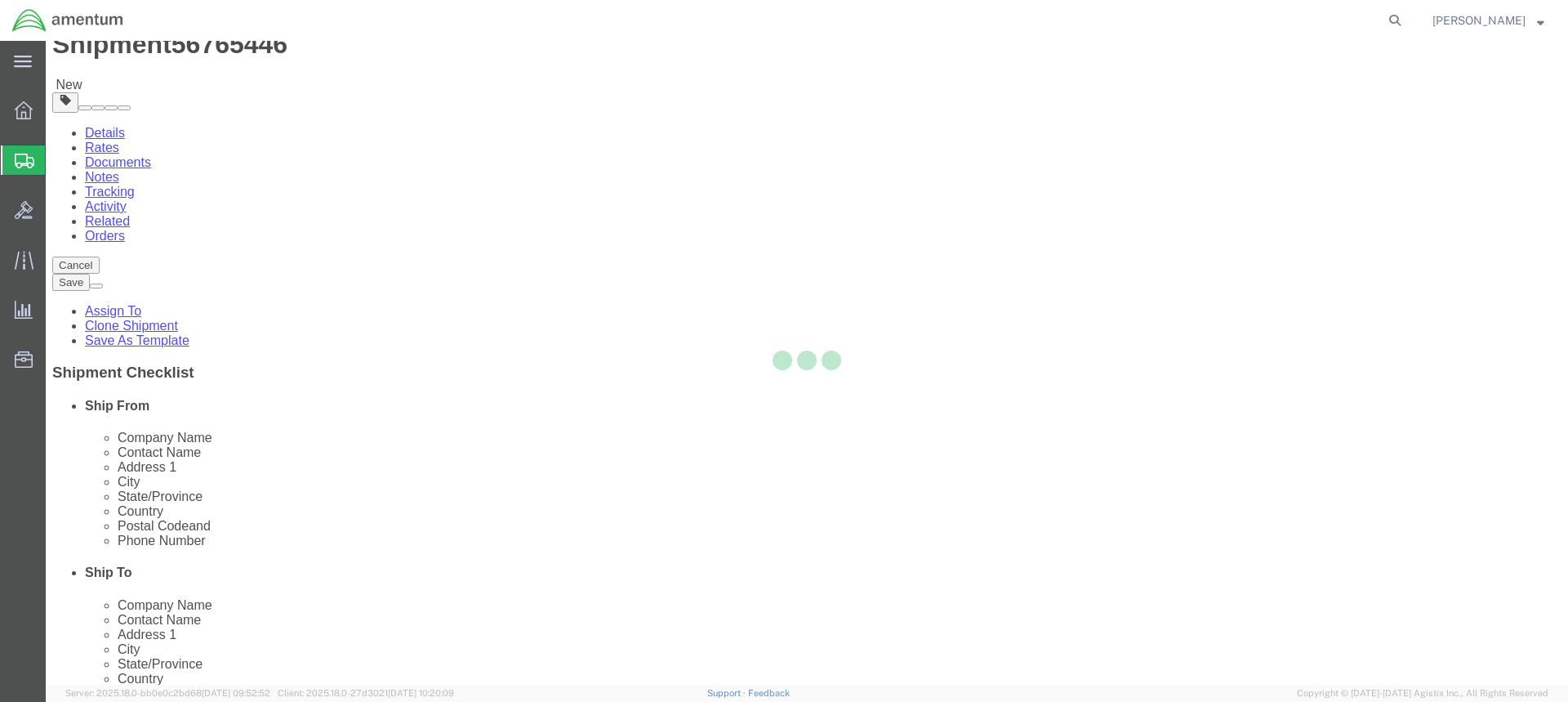
scroll to position [0, 0]
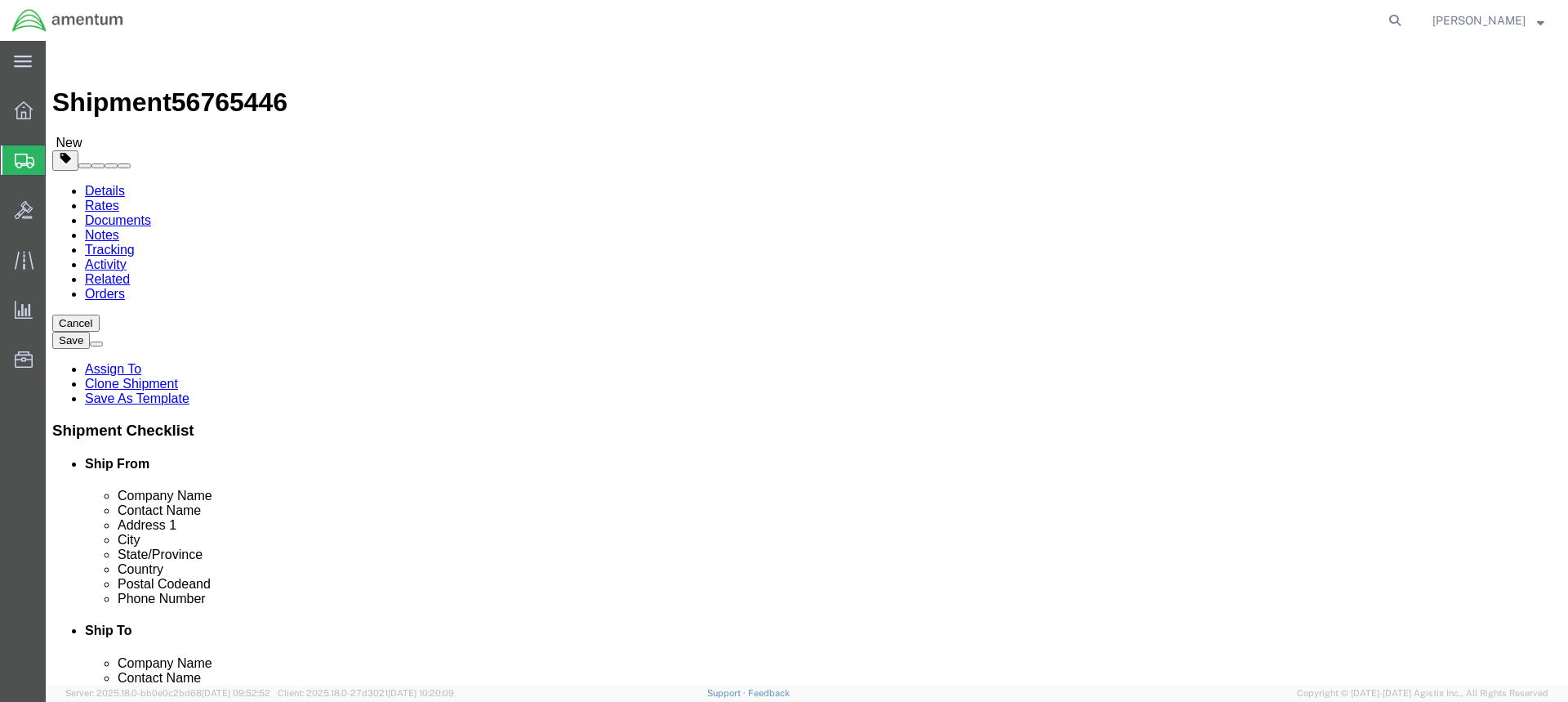
click at [103, 184] on link "Details" at bounding box center [105, 190] width 40 height 14
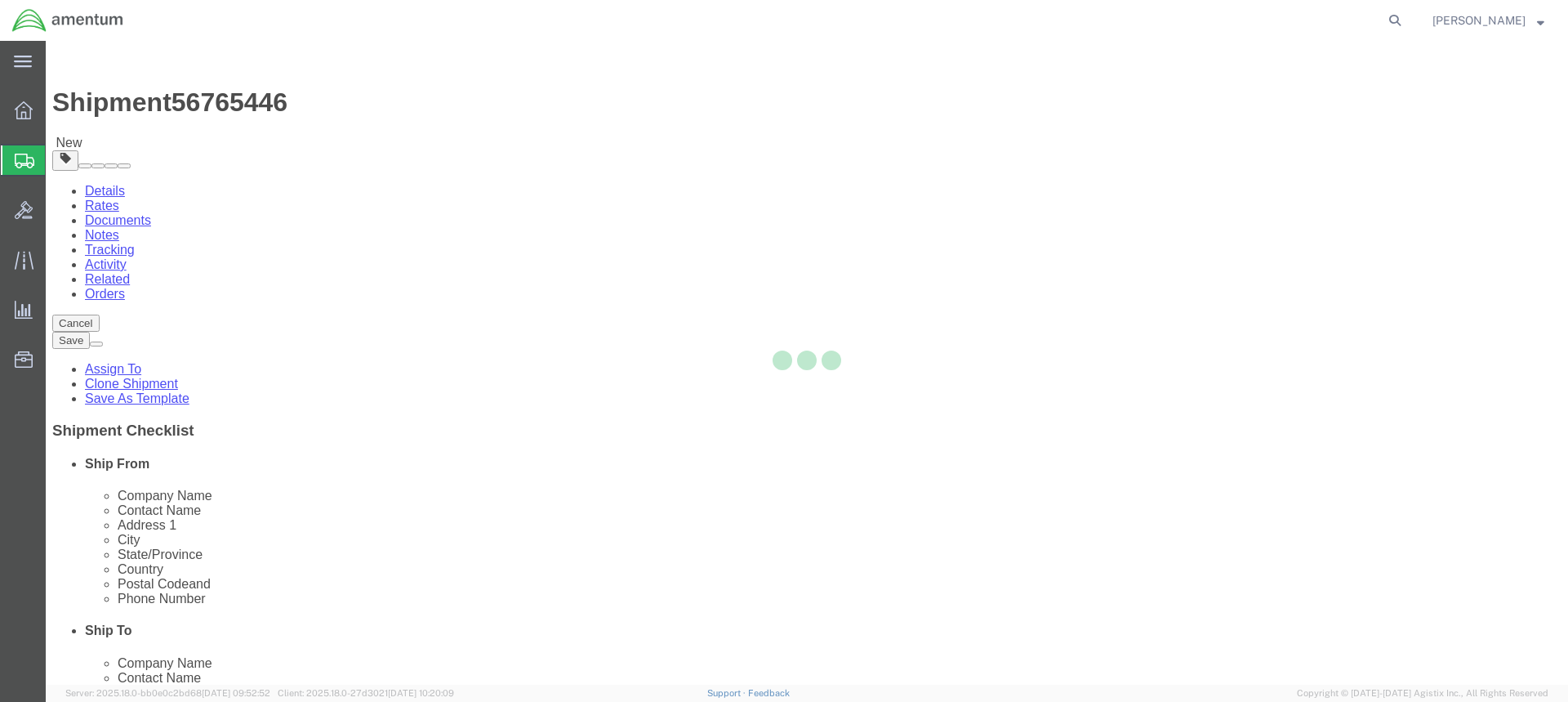
select select "49949"
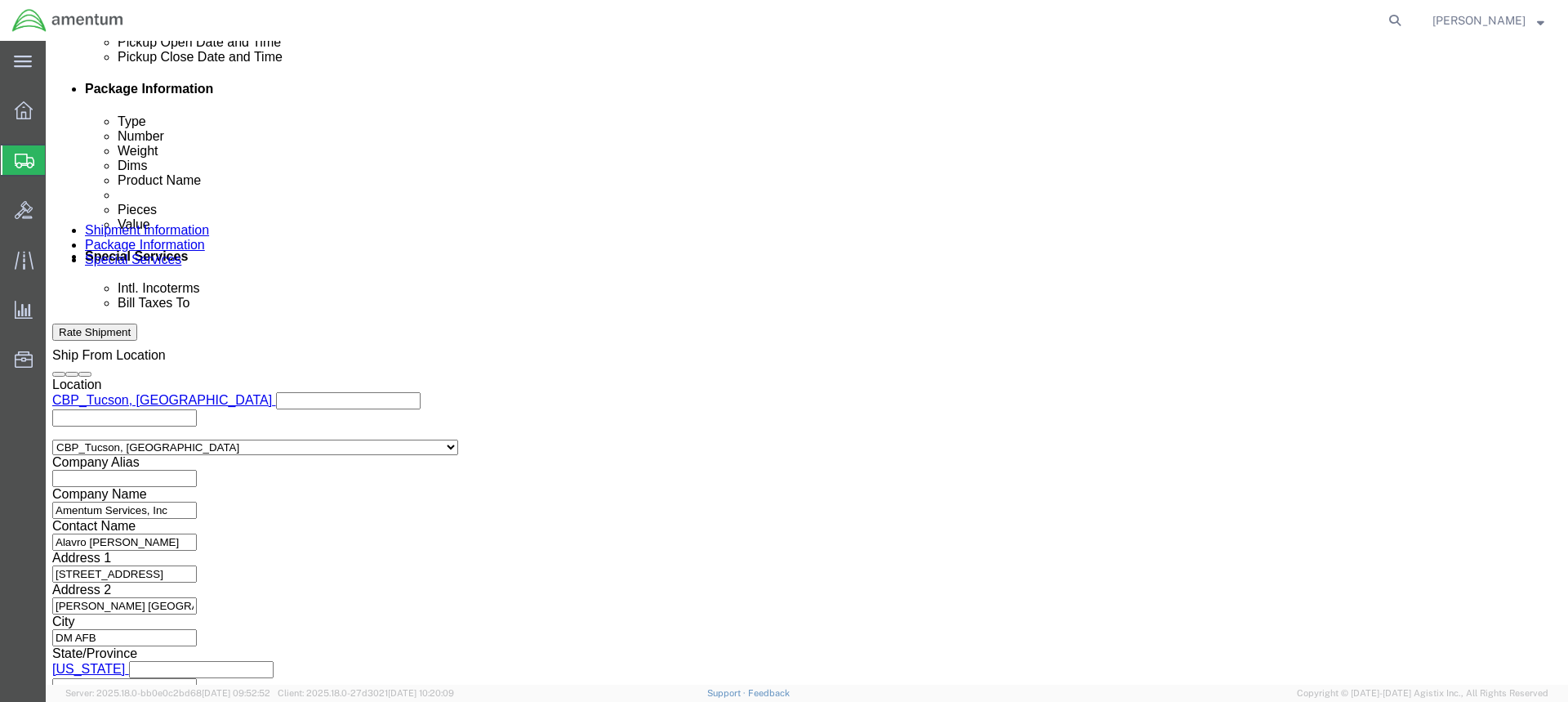
scroll to position [790, 0]
click button "Continue"
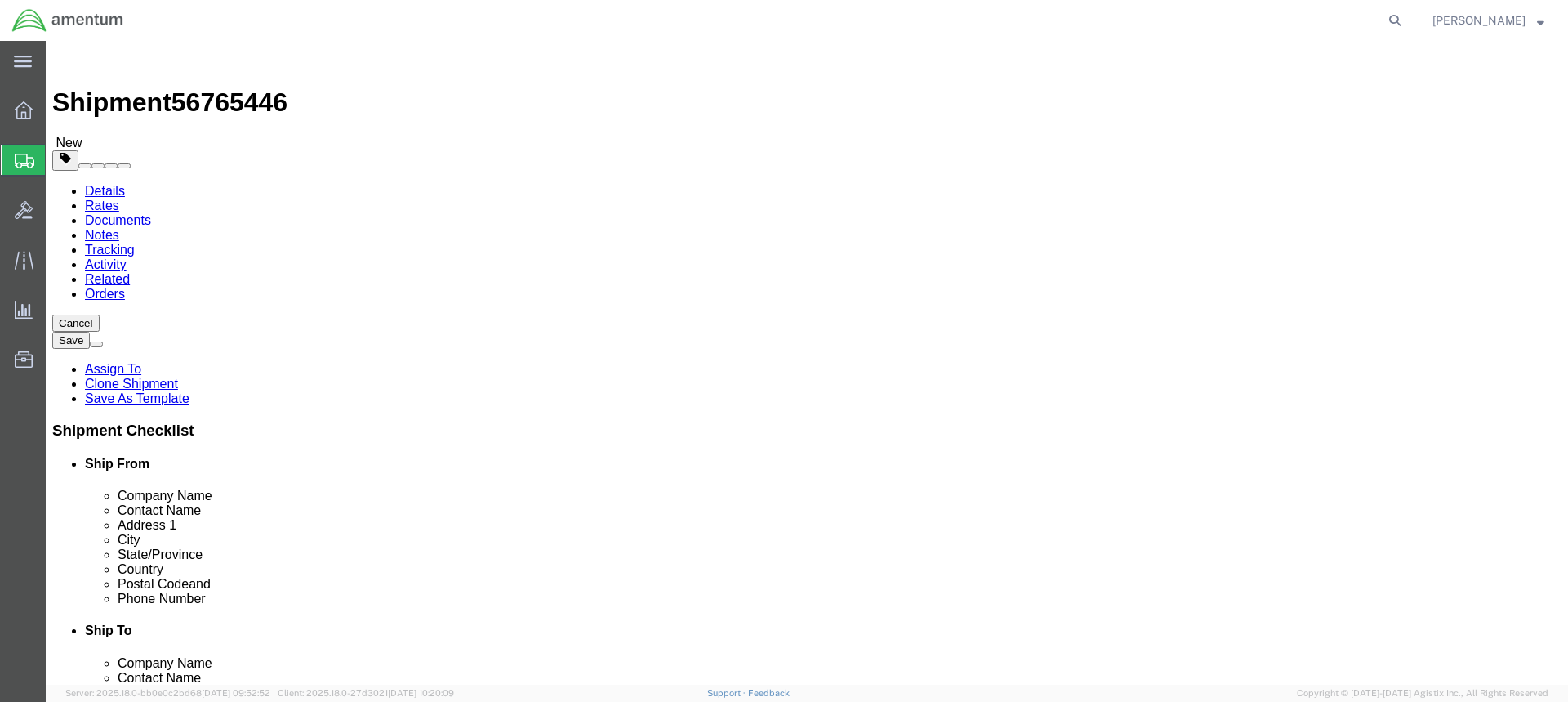
click button "Rate Shipment"
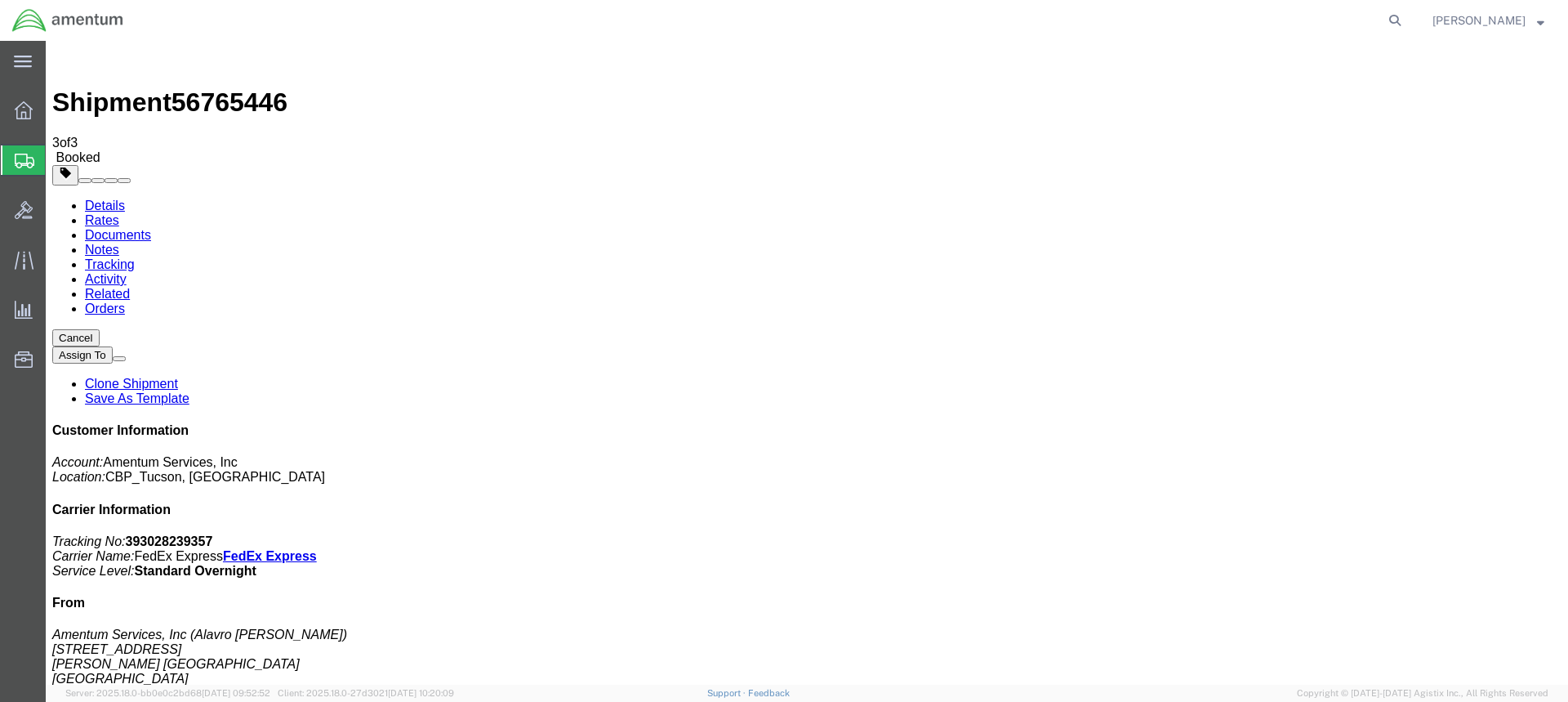
drag, startPoint x: 683, startPoint y: 291, endPoint x: 1069, endPoint y: 246, distance: 388.6
drag, startPoint x: 683, startPoint y: 257, endPoint x: 1380, endPoint y: 207, distance: 698.8
